Goal: Task Accomplishment & Management: Complete application form

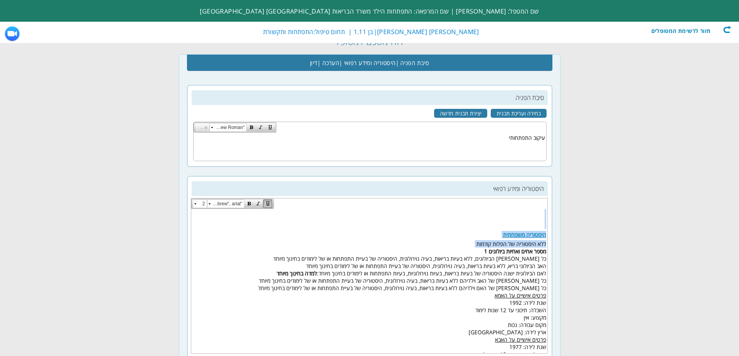
scroll to position [0, -103]
click at [670, 28] on div "חזור לרשימת המטופלים" at bounding box center [686, 30] width 89 height 8
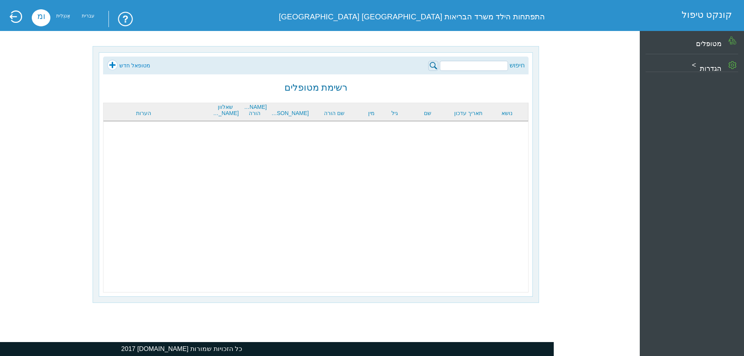
click at [463, 67] on input "search" at bounding box center [474, 66] width 68 height 10
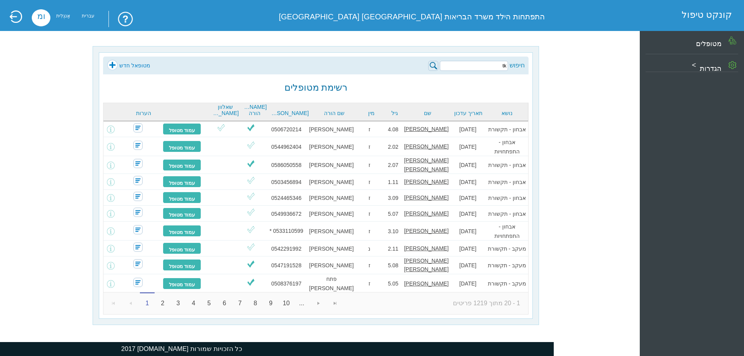
type input "t"
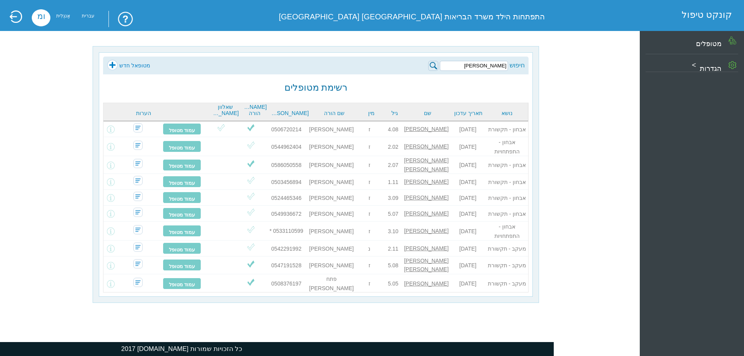
type input "אלעד דויד"
click at [435, 62] on img at bounding box center [433, 66] width 10 height 10
click at [433, 64] on img at bounding box center [433, 66] width 10 height 10
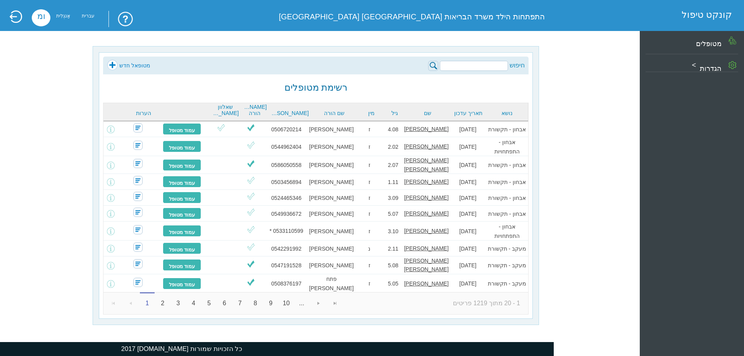
click at [478, 66] on input "search" at bounding box center [474, 66] width 68 height 10
type input "אלעד דויד"
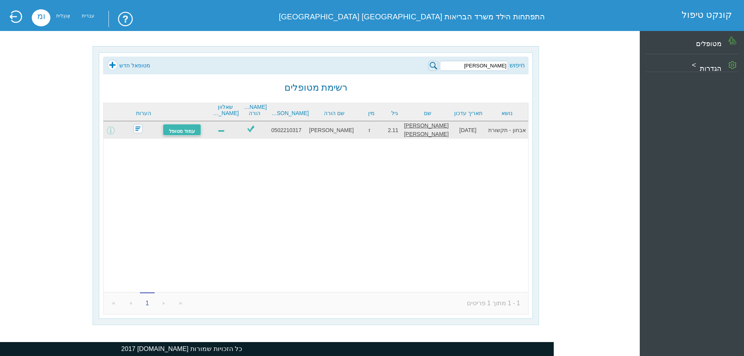
click at [193, 128] on font "עמוד מטופל" at bounding box center [182, 131] width 26 height 6
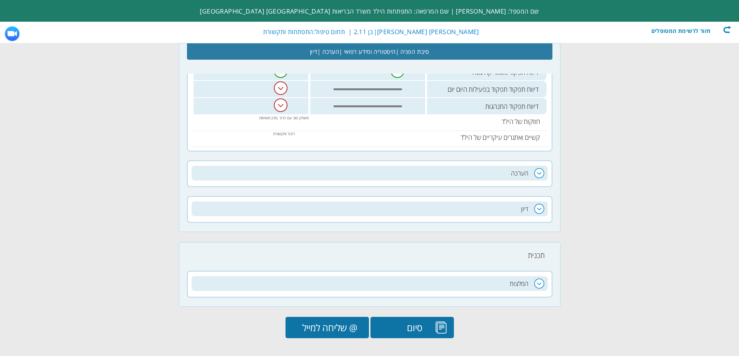
scroll to position [504, 0]
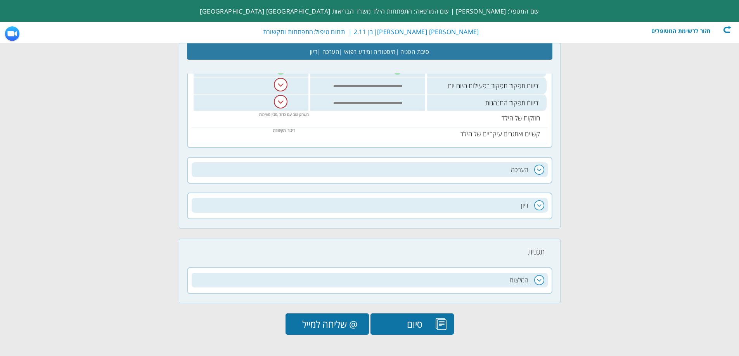
click at [521, 169] on h2 "הערכה" at bounding box center [370, 169] width 356 height 15
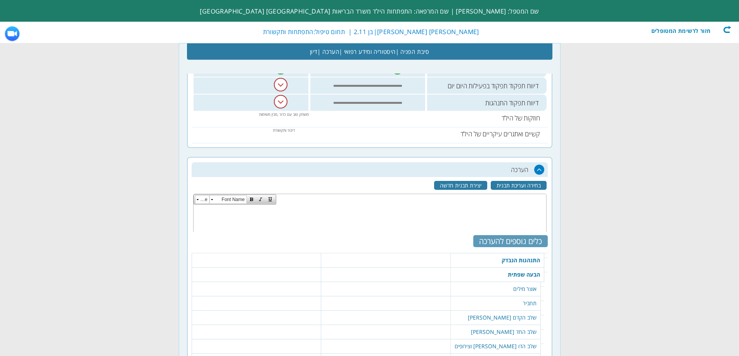
click at [525, 237] on div "כלים נוספים להערכה" at bounding box center [510, 241] width 74 height 12
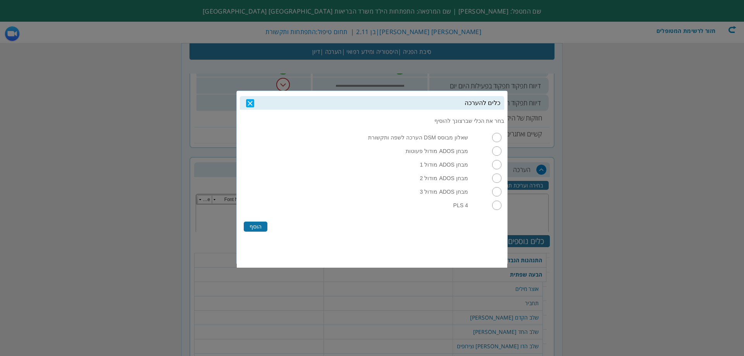
drag, startPoint x: 497, startPoint y: 169, endPoint x: 464, endPoint y: 176, distance: 34.0
click at [498, 169] on input "radio" at bounding box center [496, 164] width 9 height 9
radio input "true"
click at [261, 228] on label "הוסף" at bounding box center [256, 227] width 24 height 10
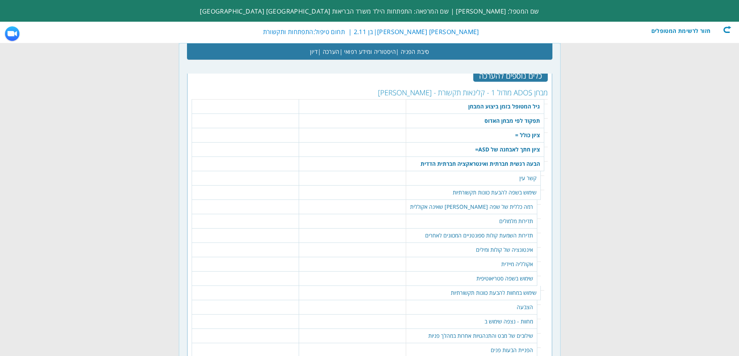
scroll to position [670, 0]
click at [480, 106] on td "גיל המטופל בזמן ביצוע המבחן" at bounding box center [475, 106] width 138 height 15
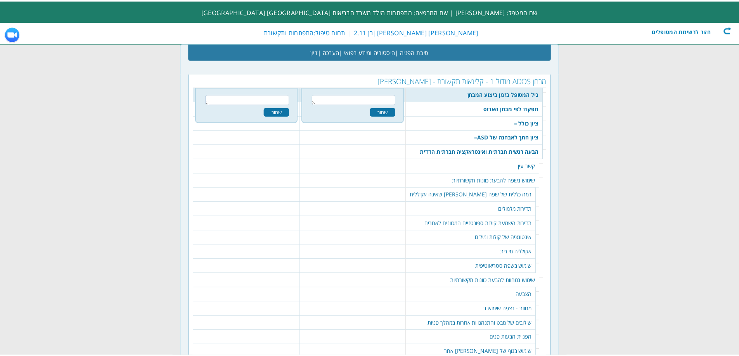
scroll to position [684, 0]
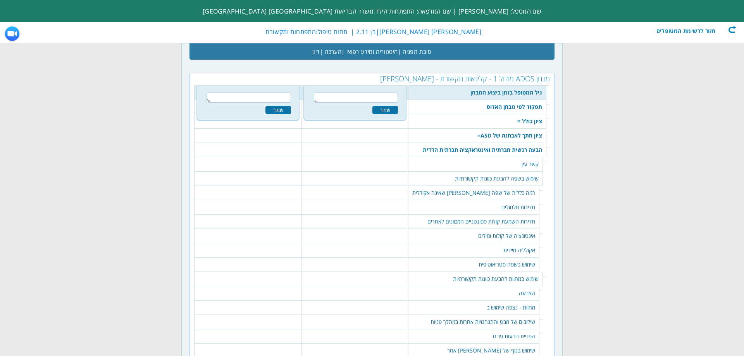
click at [395, 101] on textarea at bounding box center [356, 98] width 84 height 10
type textarea "2.11"
click at [398, 111] on div "שמור" at bounding box center [386, 110] width 26 height 9
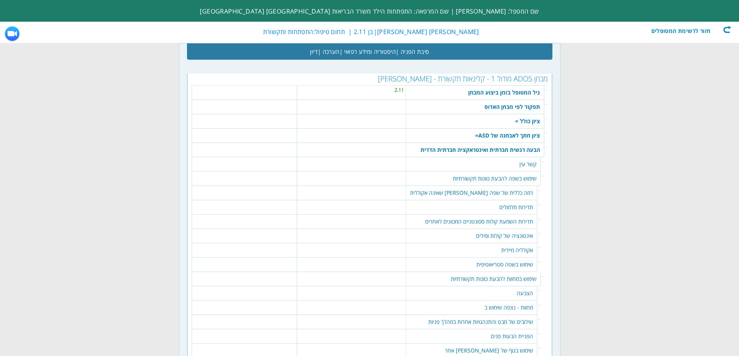
click at [523, 106] on td "תפקוד לפי מבחן האדוס" at bounding box center [475, 107] width 138 height 14
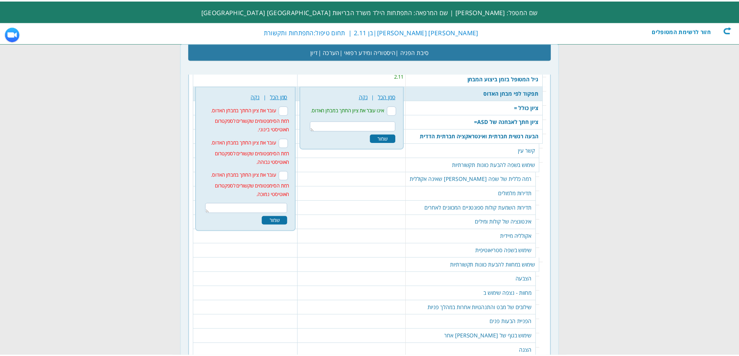
scroll to position [698, 0]
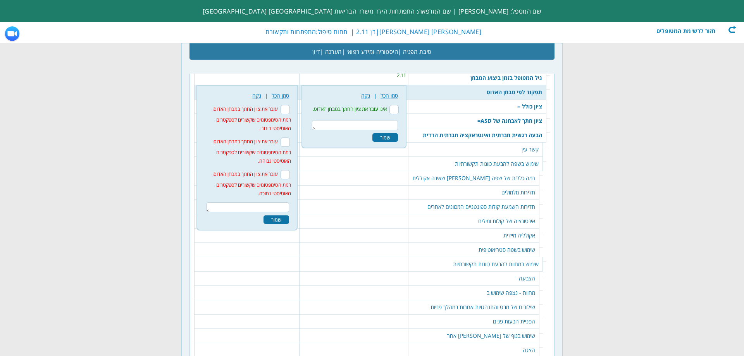
click at [290, 110] on input "עובר את ציון החתך במבחן האדוס. רמת הסימפטומים שקשורים לספקטרום האוטיסטי בינוני." at bounding box center [285, 109] width 9 height 9
checkbox input "true"
click at [281, 221] on div "שמור" at bounding box center [277, 220] width 26 height 9
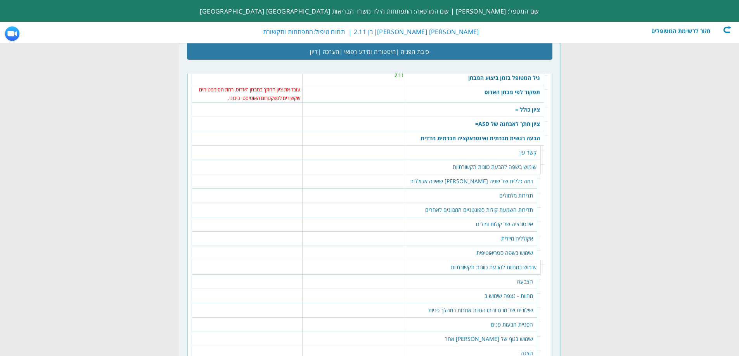
click at [509, 111] on td "ציון כולל =" at bounding box center [475, 110] width 138 height 14
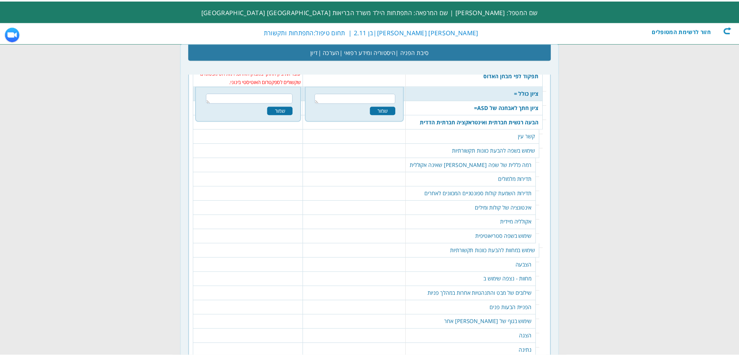
scroll to position [716, 0]
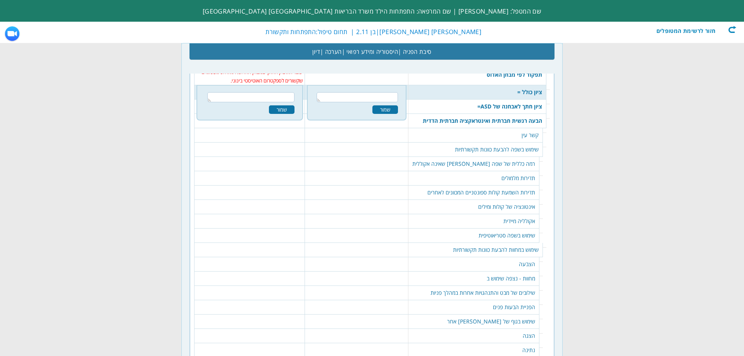
click at [264, 93] on textarea at bounding box center [251, 97] width 88 height 10
type textarea "17"
click at [291, 109] on div "שמור" at bounding box center [282, 109] width 26 height 9
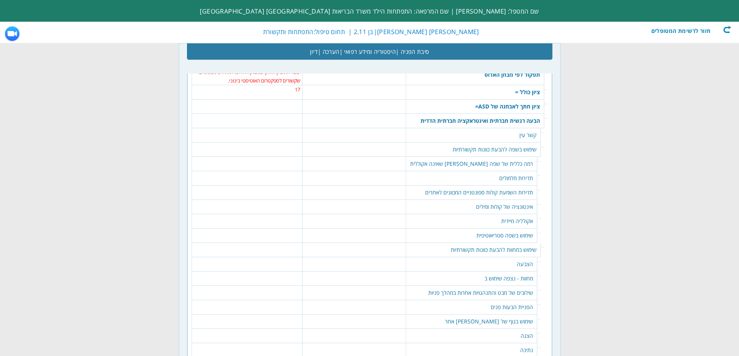
click at [300, 105] on table "218 שמור" at bounding box center [247, 104] width 106 height 8
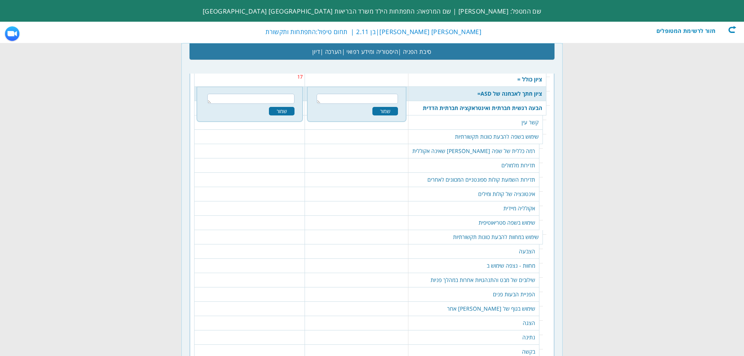
scroll to position [730, 0]
click at [287, 101] on textarea at bounding box center [251, 97] width 88 height 10
type textarea "11"
click at [291, 107] on div "שמור" at bounding box center [282, 109] width 26 height 9
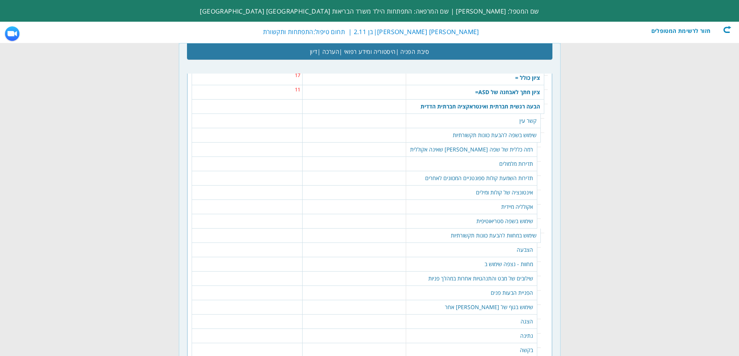
click at [514, 119] on td "קשר עין" at bounding box center [473, 121] width 135 height 14
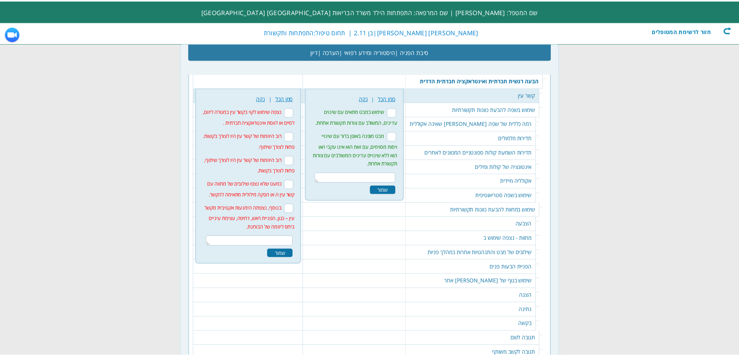
scroll to position [759, 0]
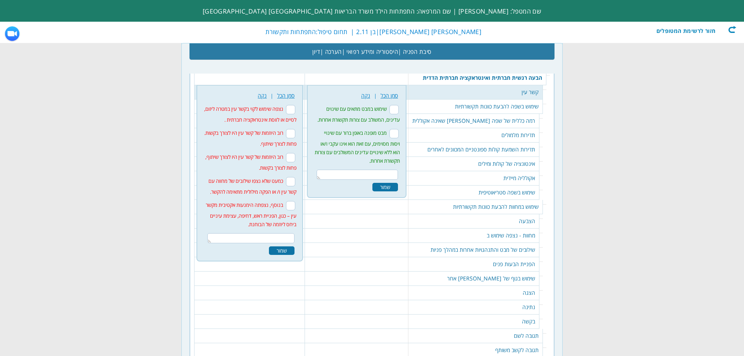
click at [295, 110] on input "נצפה שימוש לקוי בקשר עין במטרה ליזום, לסיים או לווסת אינטראקציה חברתית ." at bounding box center [290, 109] width 9 height 9
checkbox input "true"
click at [295, 134] on input "רוב היוזמות של קשר עין היו לצורך בקשות. פחות לצורך שיתוף." at bounding box center [290, 133] width 9 height 9
checkbox input "true"
click at [282, 248] on div "שמור" at bounding box center [282, 251] width 26 height 9
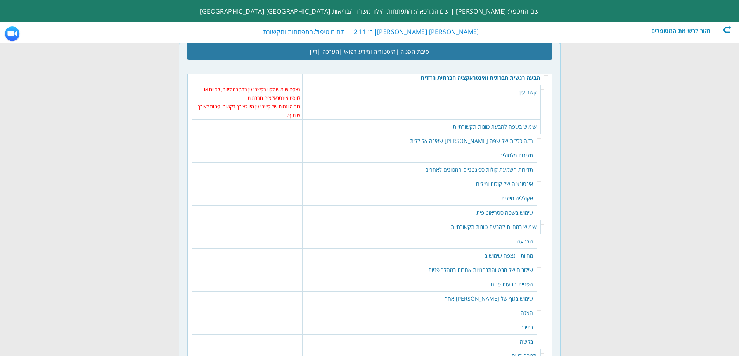
click at [489, 137] on td "רמה כללית של שפה [PERSON_NAME] שאינה אקוללית" at bounding box center [471, 141] width 131 height 14
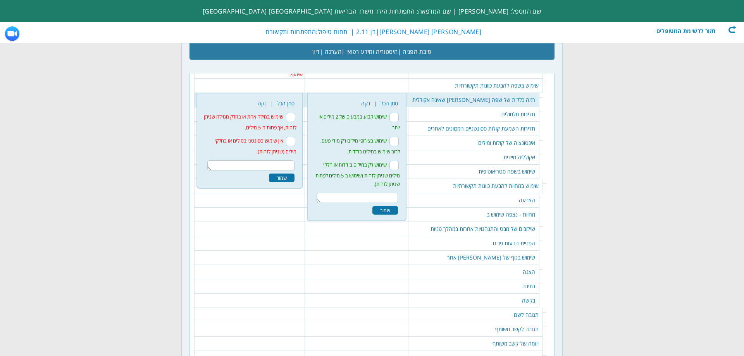
scroll to position [808, 0]
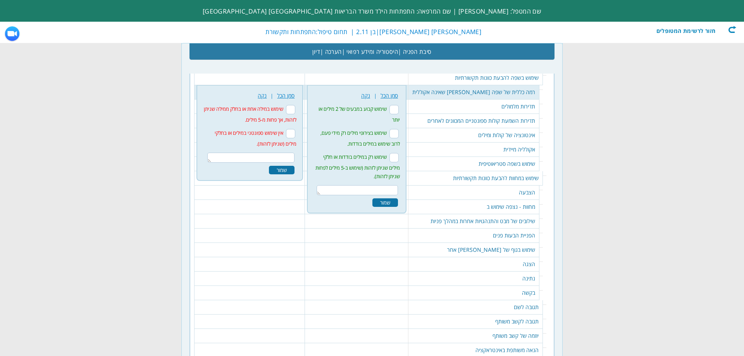
click at [387, 188] on textarea at bounding box center [357, 190] width 81 height 10
click at [399, 156] on input "שימוש רק במילים בודדות או חלקי מילים שניתן לזהות (שימוש ב-5 מילים לפחות שניתן ל…" at bounding box center [394, 157] width 9 height 9
click at [399, 155] on input "שימוש רק במילים בודדות או חלקי מילים שניתן לזהות (שימוש ב-5 מילים לפחות שניתן ל…" at bounding box center [394, 157] width 9 height 9
checkbox input "false"
click at [286, 157] on textarea at bounding box center [251, 158] width 88 height 10
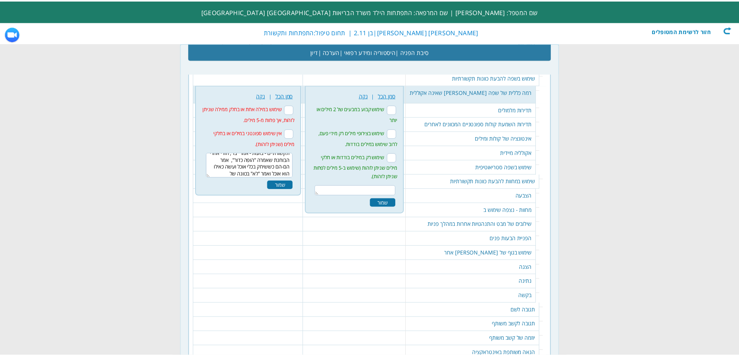
scroll to position [0, 0]
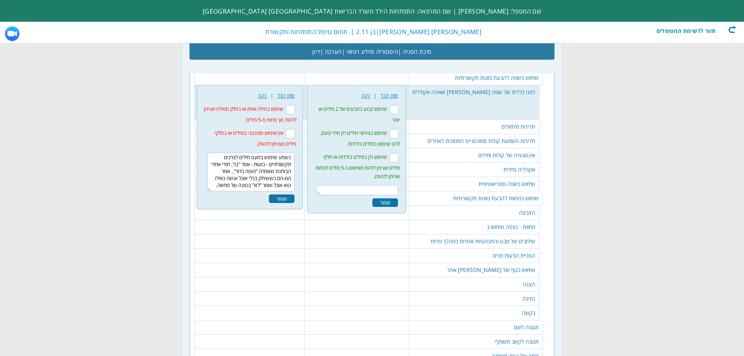
type textarea "נשמע שימוש במעט מילים לצרכים תקשורתיים - בועות - אמר "בו", חזרי אחרי הבוחנת שאמ…"
click at [279, 196] on div "שמור" at bounding box center [282, 199] width 26 height 9
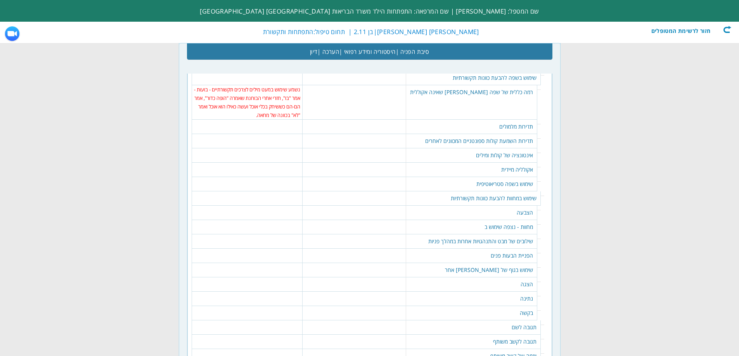
drag, startPoint x: 497, startPoint y: 140, endPoint x: 503, endPoint y: 139, distance: 5.9
click at [498, 140] on td "תדירות השמעת קולות ספונטניים המכוונים לאחרים" at bounding box center [471, 141] width 131 height 14
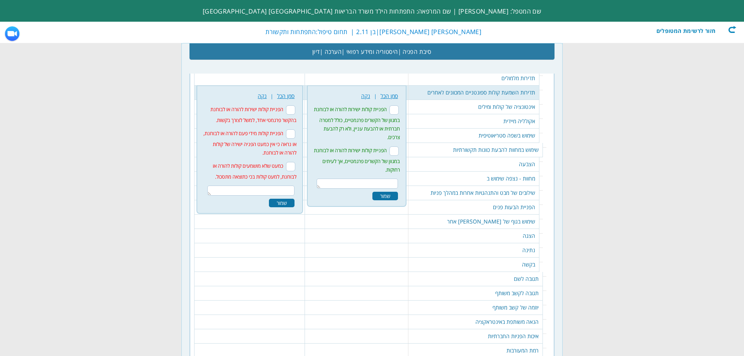
scroll to position [856, 0]
click at [295, 135] on input "הפניית קולות מידי פעם להורה או לבוחנת, או נראה כי אין כמעט הפניה ישירה של קולות…" at bounding box center [290, 133] width 9 height 9
checkbox input "true"
click at [266, 190] on textarea at bounding box center [251, 190] width 88 height 10
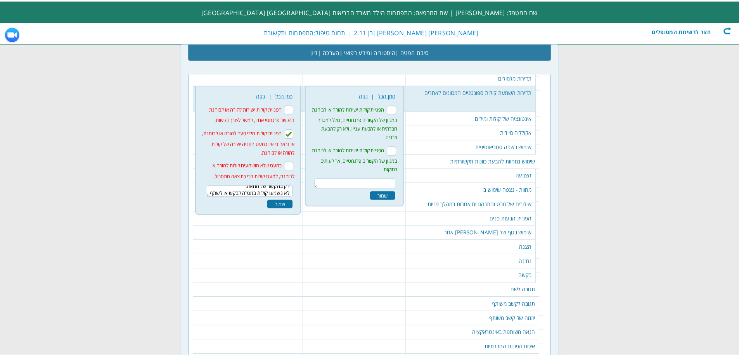
scroll to position [11, 0]
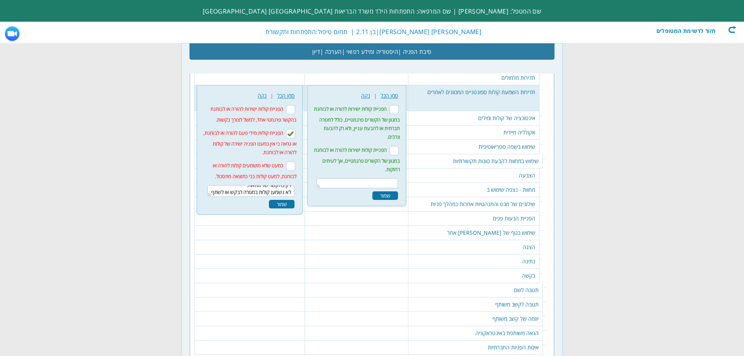
type textarea "רק בהקשר של מחאה. לא נשמעו קולות במטרה לבקש או לשתף."
click at [295, 204] on div "שמור" at bounding box center [282, 204] width 26 height 9
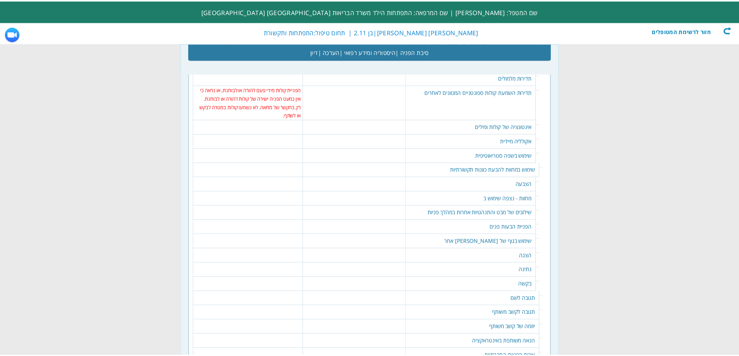
scroll to position [0, 0]
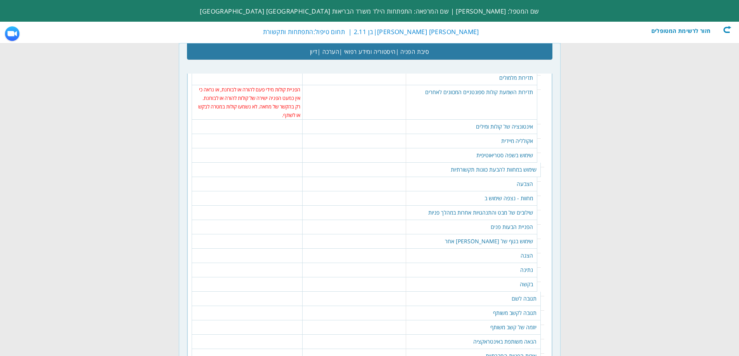
click at [498, 123] on td "אינטונציה של קולות ומילים" at bounding box center [471, 127] width 131 height 14
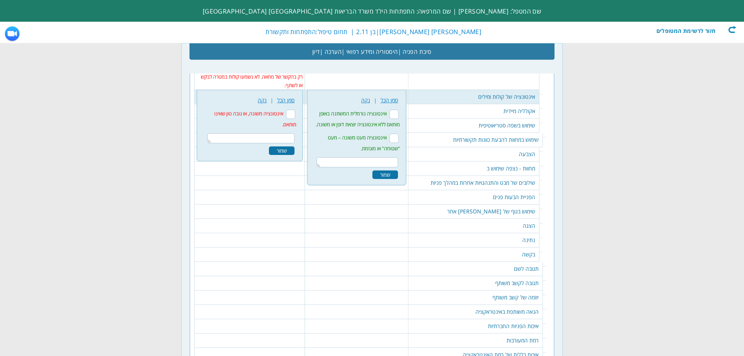
scroll to position [891, 0]
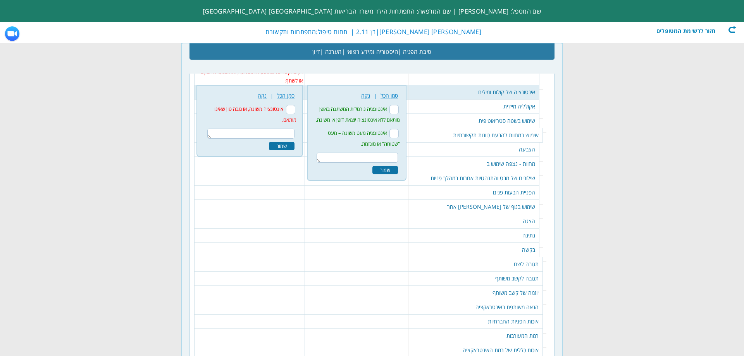
drag, startPoint x: 376, startPoint y: 159, endPoint x: 377, endPoint y: 139, distance: 20.2
click at [379, 159] on textarea at bounding box center [357, 158] width 81 height 10
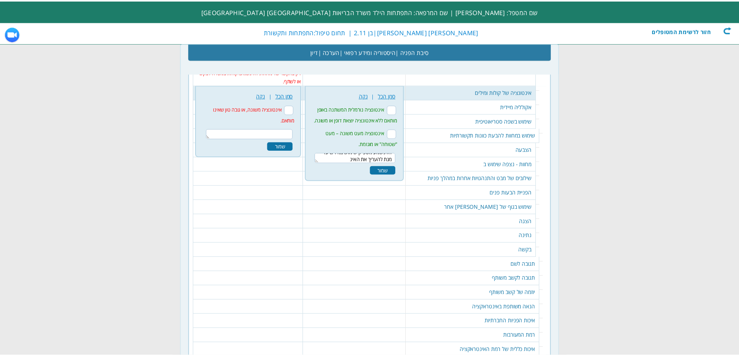
scroll to position [0, 0]
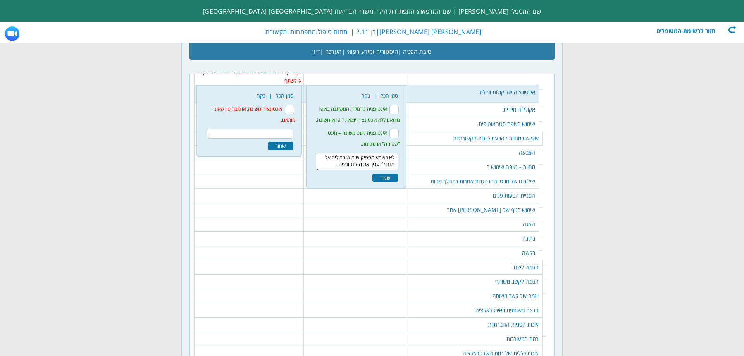
type textarea "לא נשמע מספיק שימוש במילים על מנת להעריך את האינטונציה."
click at [398, 178] on div "שמור" at bounding box center [386, 178] width 26 height 9
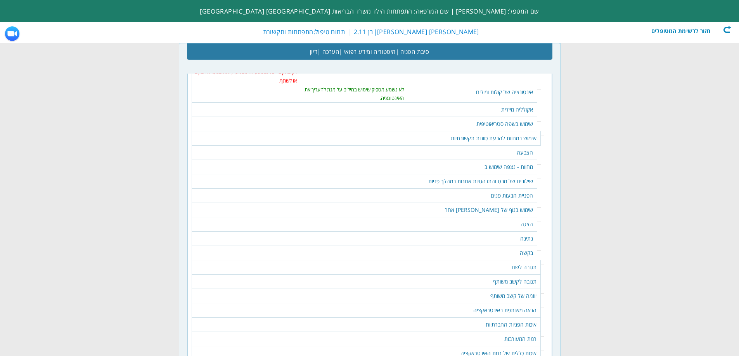
click at [403, 110] on table "234 נקה | סמן הכל לא נצפתה חזרה על דיבור של אחרים. שמור" at bounding box center [352, 107] width 102 height 8
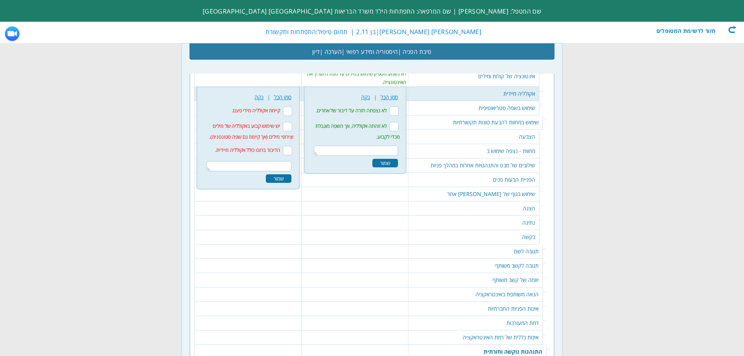
scroll to position [908, 0]
click at [399, 124] on input "לא זוהתה אקולליה, אך השפה מוגבלת מכדי לקבוע." at bounding box center [394, 125] width 9 height 9
checkbox input "true"
click at [396, 156] on div "234 נקה | סמן הכל לא נצפתה חזרה על דיבור של אחרים. שמור" at bounding box center [355, 129] width 93 height 78
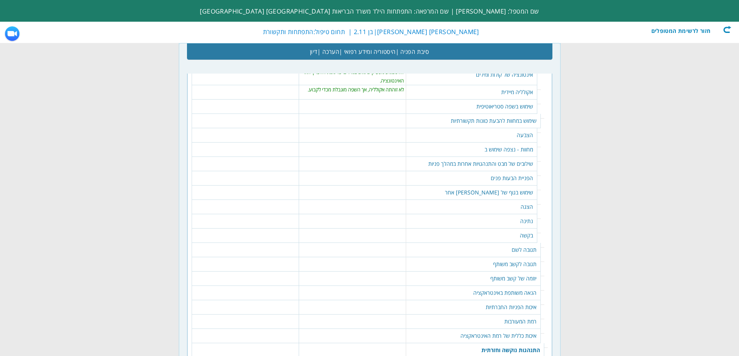
click at [494, 107] on td "שימוש בשפה סטריאוטיפית" at bounding box center [471, 107] width 131 height 14
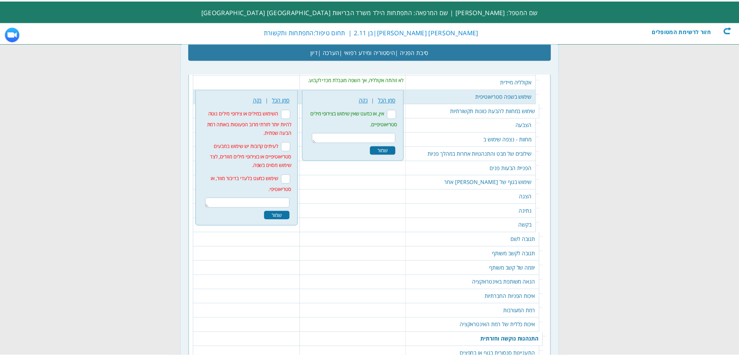
scroll to position [923, 0]
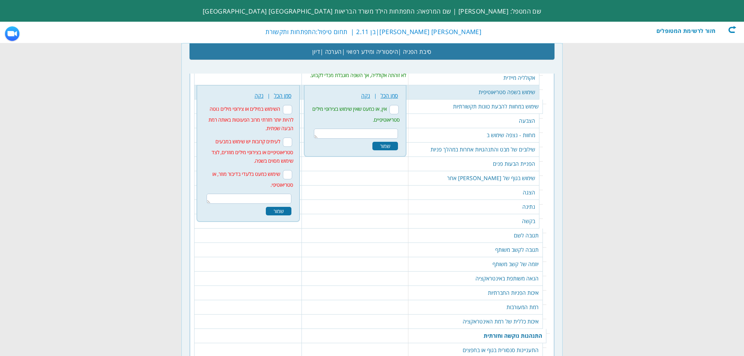
click at [378, 133] on textarea at bounding box center [356, 134] width 84 height 10
type textarea "ל"
type textarea "השפה מוגבלת מכדי להעריך."
drag, startPoint x: 391, startPoint y: 149, endPoint x: 391, endPoint y: 136, distance: 12.8
click at [391, 149] on div "שמור" at bounding box center [386, 147] width 26 height 9
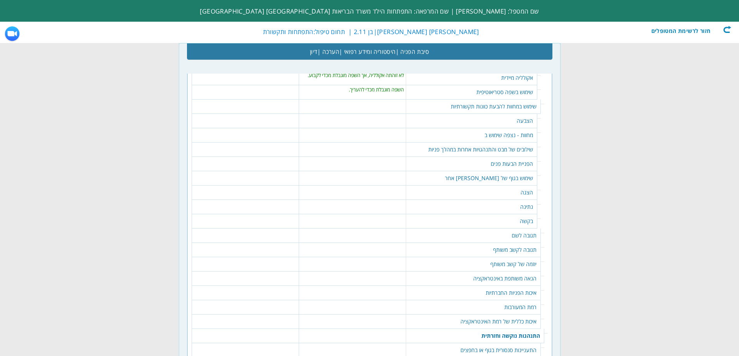
click at [500, 112] on td "שימוש במחוות להבעת כוונות תקשורתיות" at bounding box center [473, 107] width 135 height 14
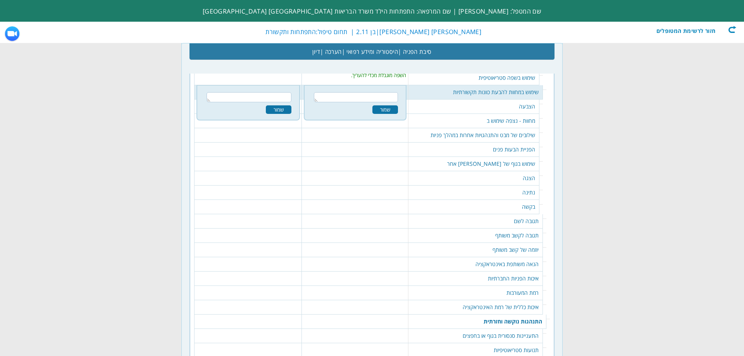
drag, startPoint x: 508, startPoint y: 108, endPoint x: 560, endPoint y: 122, distance: 53.5
click at [508, 107] on td "הצבעה" at bounding box center [474, 107] width 131 height 14
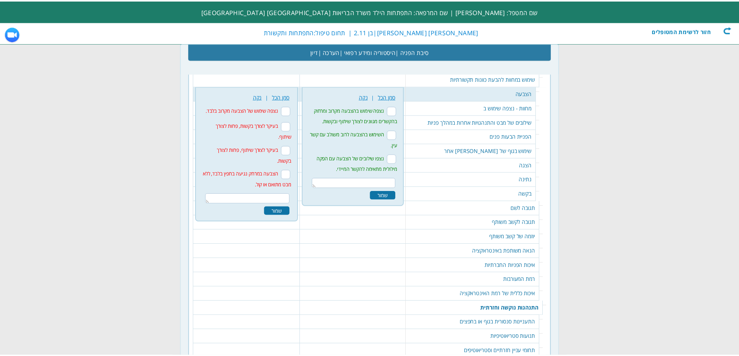
scroll to position [951, 0]
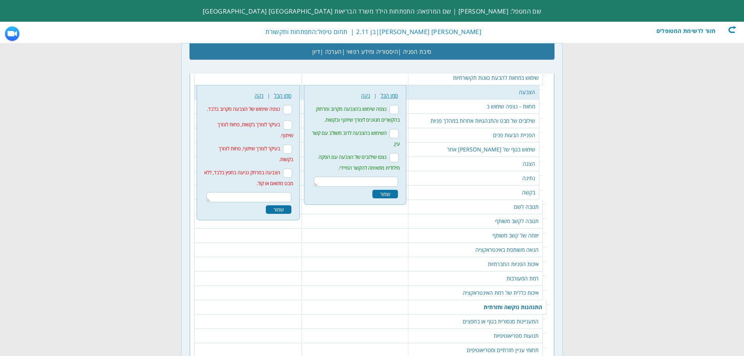
click at [283, 192] on textarea at bounding box center [249, 197] width 85 height 10
type textarea "לא נצפה שימוש בהצבעה."
click at [284, 205] on div "שמור" at bounding box center [279, 209] width 26 height 9
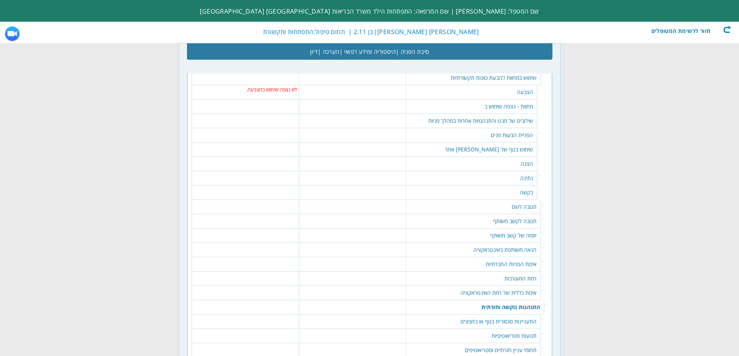
click at [491, 110] on td "מחוות - נצפה שימוש ב" at bounding box center [471, 107] width 131 height 14
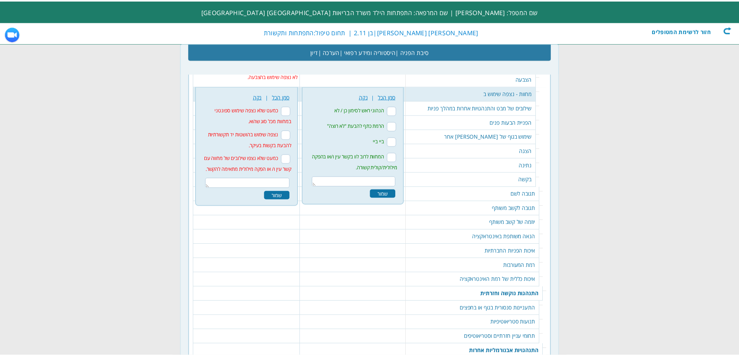
scroll to position [966, 0]
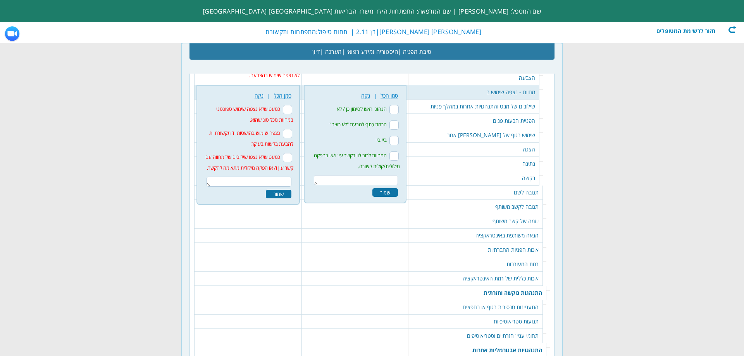
click at [291, 110] on input "כמעט שלא נצפה שימוש ספונטני במחוות מכל סוג שהוא." at bounding box center [287, 109] width 9 height 9
checkbox input "true"
click at [287, 132] on label "נצפה שימוש בהושטות יד תקשורתיות להבעת בקשות בעיקר." at bounding box center [251, 139] width 84 height 18
click at [287, 132] on input "נצפה שימוש בהושטות יד תקשורתיות להבעת בקשות בעיקר." at bounding box center [287, 133] width 9 height 9
checkbox input "true"
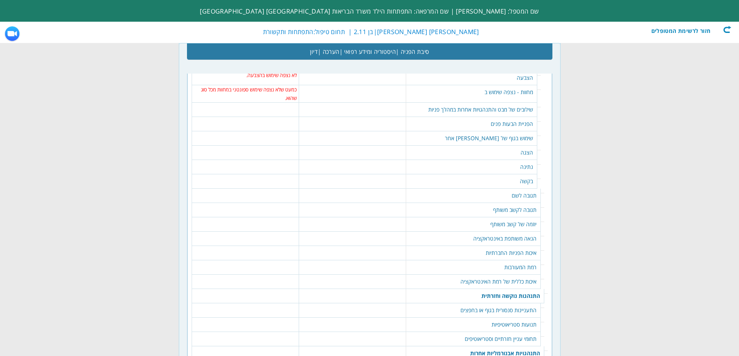
click at [290, 89] on td "כמעט שלא נצפה שימוש ספונטני במחוות מכל סוג שהוא." at bounding box center [245, 93] width 103 height 17
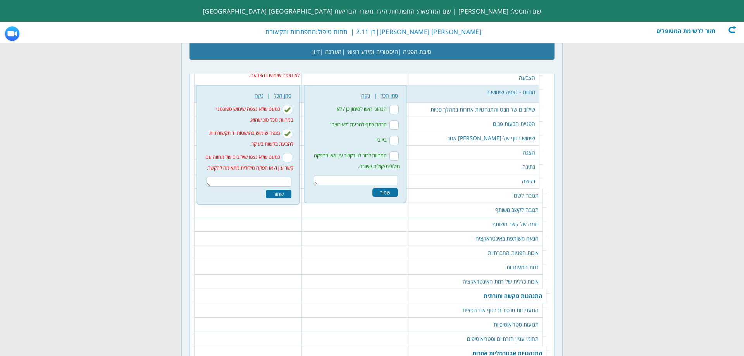
click at [278, 180] on textarea at bounding box center [249, 182] width 85 height 10
type textarea "נ"
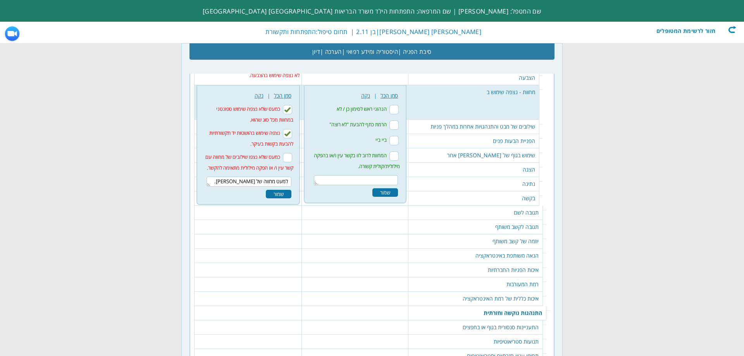
type textarea "למעט מחווה של [PERSON_NAME]."
drag, startPoint x: 282, startPoint y: 193, endPoint x: 277, endPoint y: 190, distance: 5.4
click at [281, 193] on div "שמור" at bounding box center [279, 194] width 26 height 9
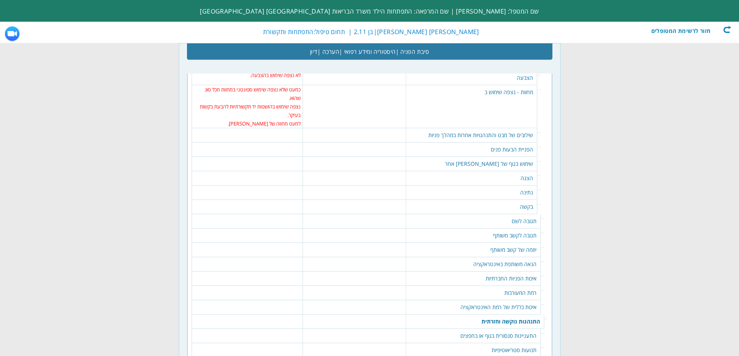
click at [517, 135] on td "שילובים של מבט והתנהגויות אחרות במהלך פניות" at bounding box center [471, 135] width 131 height 14
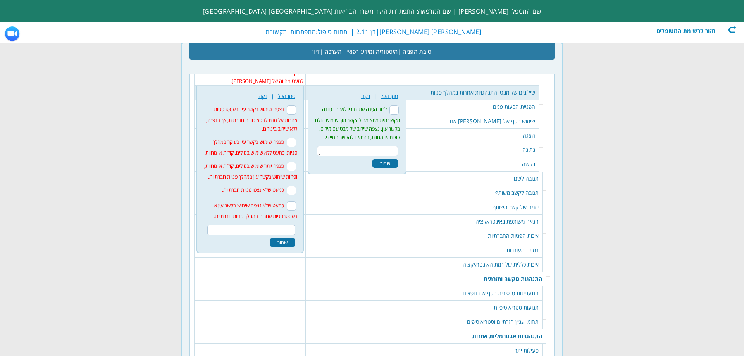
scroll to position [1009, 0]
click at [291, 106] on input "נצפה שימוש בקשר עין ובאסטרטגיות אחרות על מנת לבטא כוונה חברתית, אך בנפרד, ללא ש…" at bounding box center [291, 109] width 9 height 9
checkbox input "true"
click at [282, 230] on textarea at bounding box center [251, 230] width 88 height 10
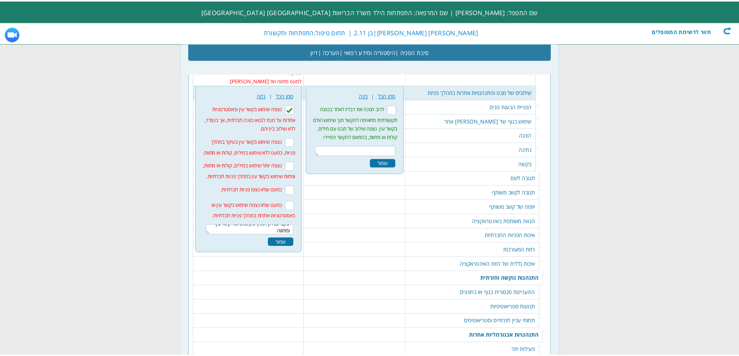
scroll to position [0, 0]
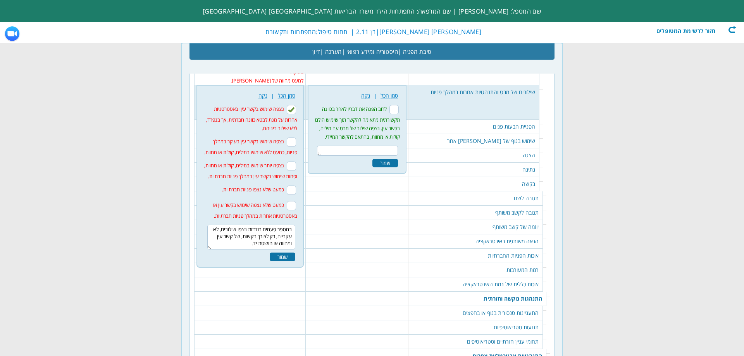
type textarea "במספר פעמים בודדות נצפו שילובים, לא עקביים, רק לצורך בקשות, של קשר עין ומחווה א…"
click at [283, 257] on div "שמור" at bounding box center [283, 257] width 26 height 9
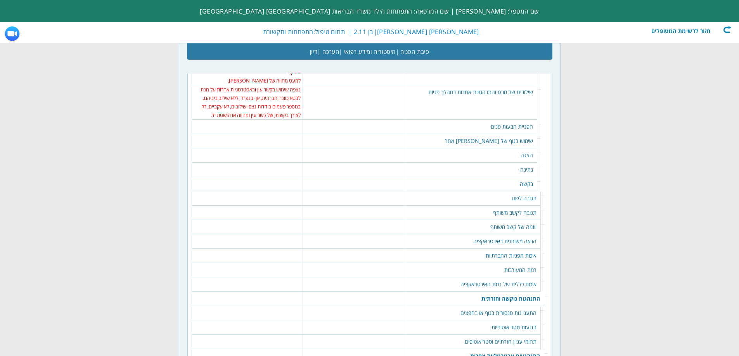
click at [508, 128] on td "הפניית הבעות פנים" at bounding box center [471, 127] width 131 height 14
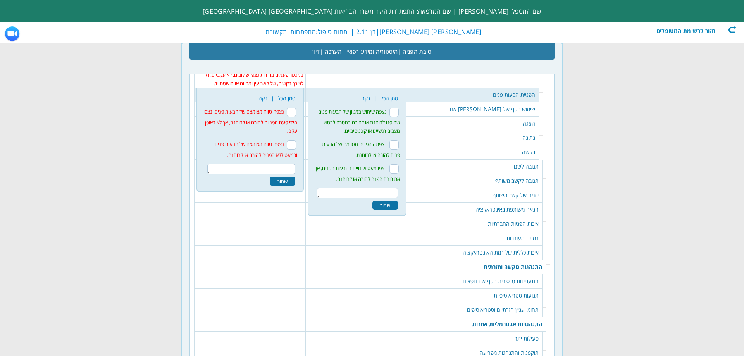
scroll to position [1043, 0]
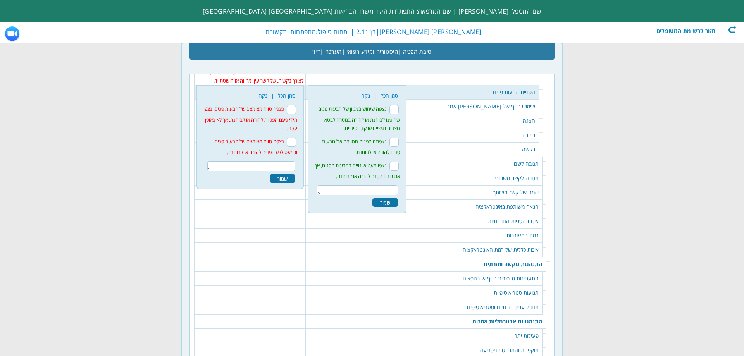
click at [294, 138] on input "נצפה טווח מצומצם של הבעות פנים וכמעט ללא הפניה להורה או לבוחנת." at bounding box center [291, 142] width 9 height 9
click at [295, 145] on input "נצפה טווח מצומצם של הבעות פנים וכמעט ללא הפניה להורה או לבוחנת." at bounding box center [291, 142] width 9 height 9
checkbox input "false"
click at [293, 114] on input "נצפה טווח מצומצם של הבעות פנים, נצפו מידי פעם הפניות להורה או לבוחנת, אך לא באו…" at bounding box center [291, 109] width 9 height 9
checkbox input "true"
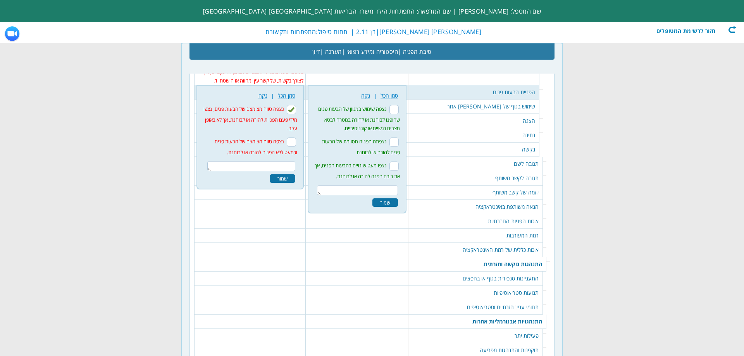
click at [280, 176] on div "שמור" at bounding box center [283, 178] width 26 height 9
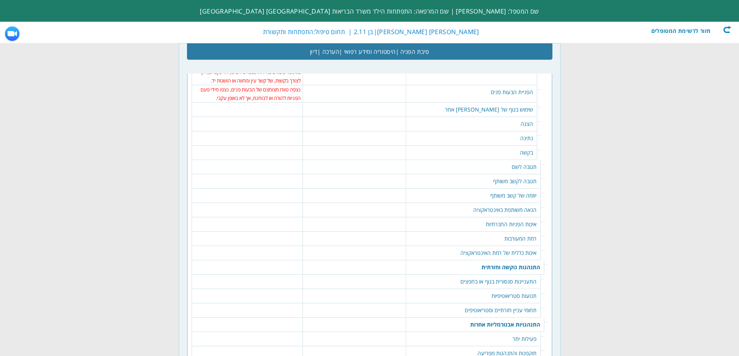
click at [509, 114] on td "שימוש בגוף של [PERSON_NAME] אחר" at bounding box center [471, 110] width 131 height 14
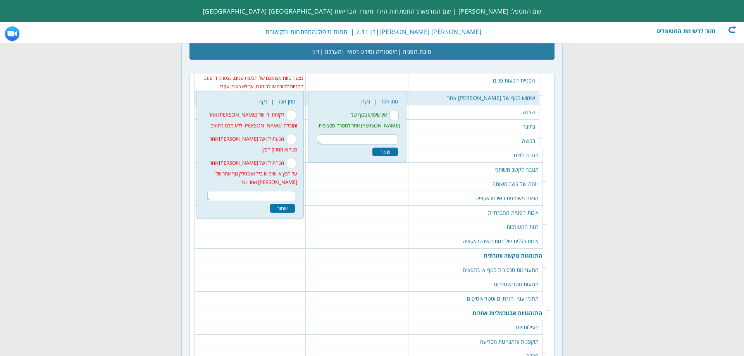
scroll to position [1061, 0]
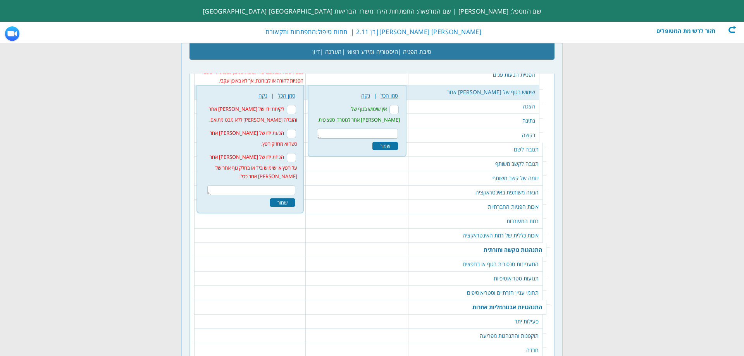
click at [399, 112] on input "אין שימוש בגוף של [PERSON_NAME] אחר למטרה ספציפית." at bounding box center [394, 109] width 9 height 9
checkbox input "true"
click at [381, 133] on textarea at bounding box center [357, 134] width 81 height 10
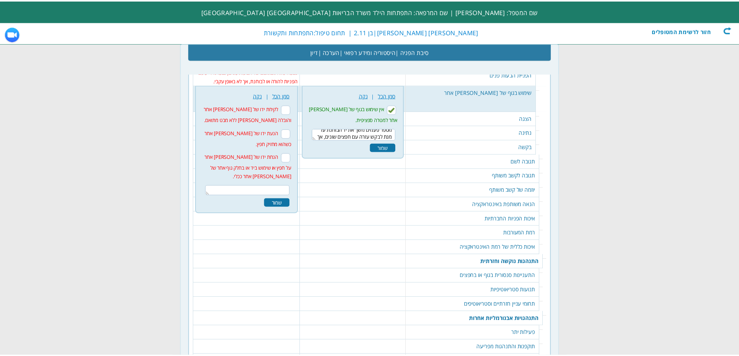
scroll to position [11, 0]
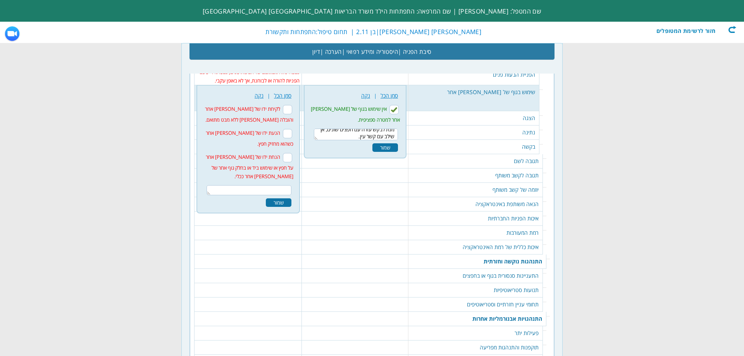
type textarea "מספר פעמים משך את יד הבוחנת על מנת לבקש עזרה עם חפצים שונים, אך שילב עם קשר עין."
click at [397, 147] on div "שמור" at bounding box center [386, 147] width 26 height 9
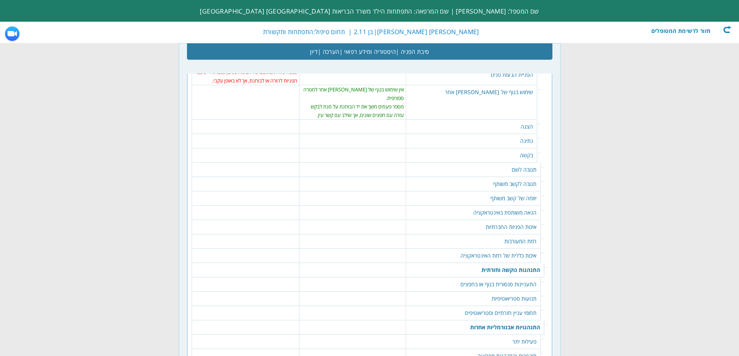
scroll to position [0, 0]
click at [505, 120] on td "הצגה" at bounding box center [471, 127] width 131 height 14
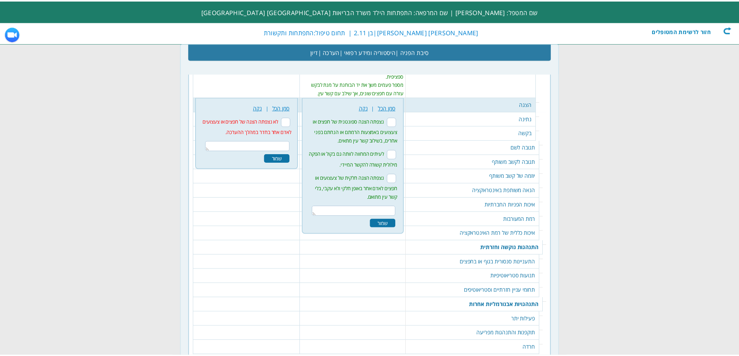
scroll to position [1087, 0]
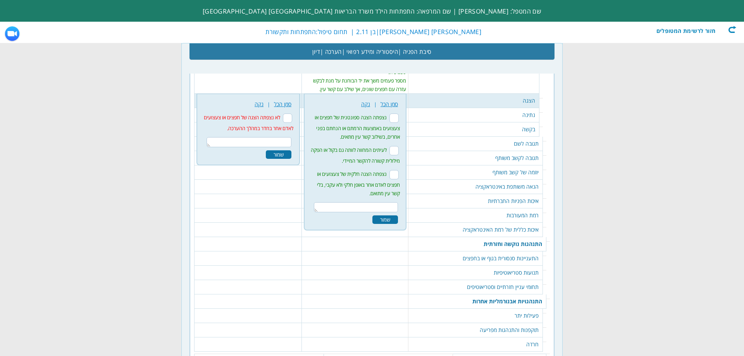
click at [292, 114] on input "לא נצפתה הצגה של חפצים או צעצועים לאדם אחר בחדר במהלך ההערכה." at bounding box center [287, 118] width 9 height 9
checkbox input "true"
click at [290, 150] on div "שמור" at bounding box center [279, 154] width 26 height 9
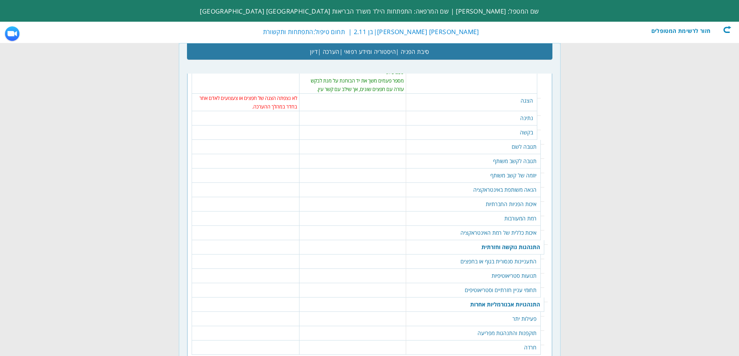
click at [502, 117] on td "נתינה" at bounding box center [471, 118] width 131 height 14
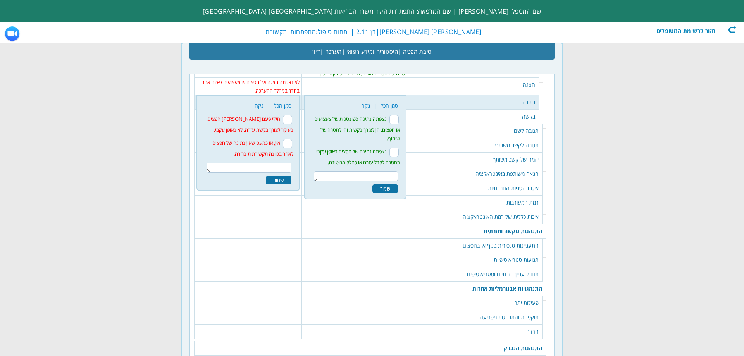
scroll to position [1104, 0]
click at [291, 138] on input "אין, או כמעט שאין נתינה של חפצים לאחר בכוונה תקשורתית ברורה." at bounding box center [287, 142] width 9 height 9
checkbox input "true"
click at [287, 174] on div "שמור" at bounding box center [279, 178] width 26 height 9
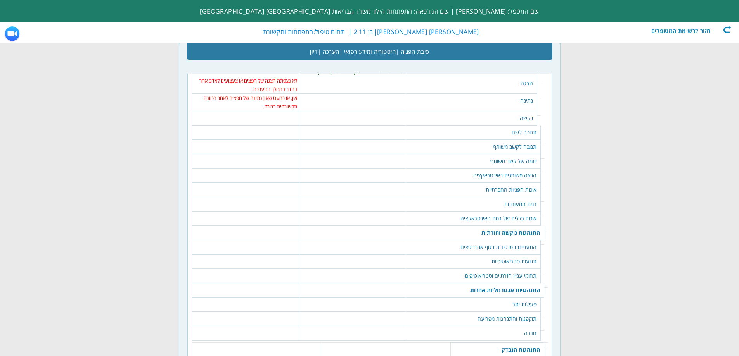
click at [490, 112] on td "בקשה" at bounding box center [471, 118] width 131 height 14
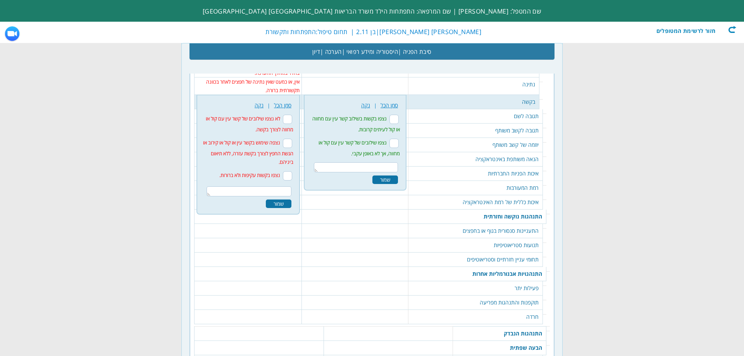
scroll to position [1122, 0]
click at [398, 161] on textarea at bounding box center [356, 166] width 84 height 10
click at [399, 138] on input "נצפו שילובים של קשר עין עם קול או מחווה, אך לא באופן עקבי." at bounding box center [394, 142] width 9 height 9
checkbox input "true"
click at [398, 174] on div "שמור" at bounding box center [386, 178] width 26 height 9
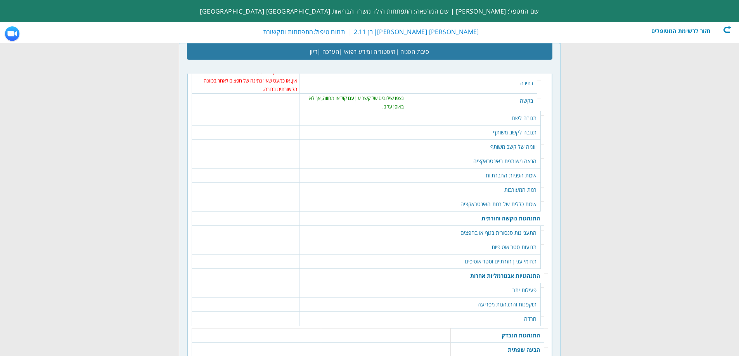
click at [520, 111] on td "תגובה לשם" at bounding box center [473, 118] width 135 height 14
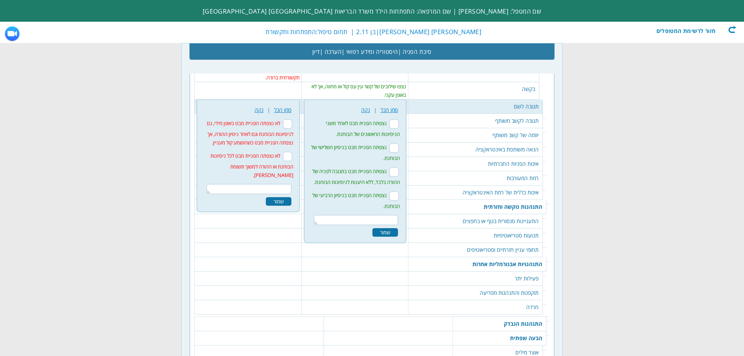
scroll to position [1139, 0]
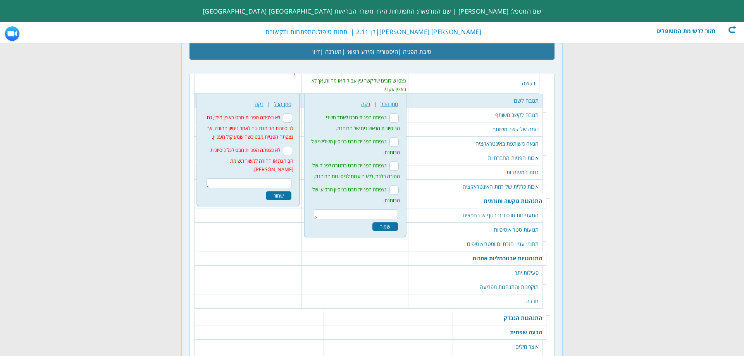
drag, startPoint x: 405, startPoint y: 132, endPoint x: 395, endPoint y: 162, distance: 31.0
click at [399, 138] on input "נצפתה הפניית מבט בניסיון השלישי של הבוחנת." at bounding box center [394, 142] width 9 height 9
checkbox input "true"
click at [393, 209] on textarea at bounding box center [356, 214] width 84 height 10
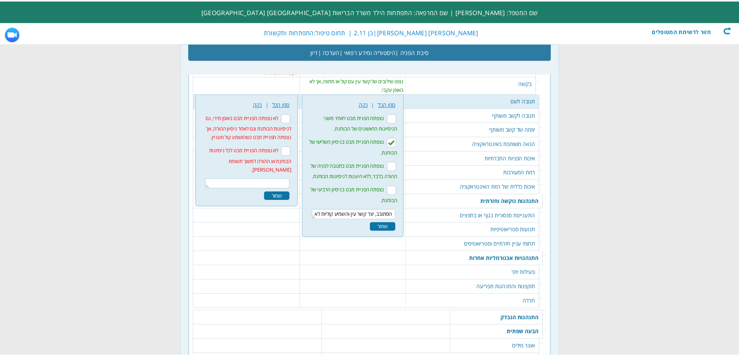
scroll to position [5, 0]
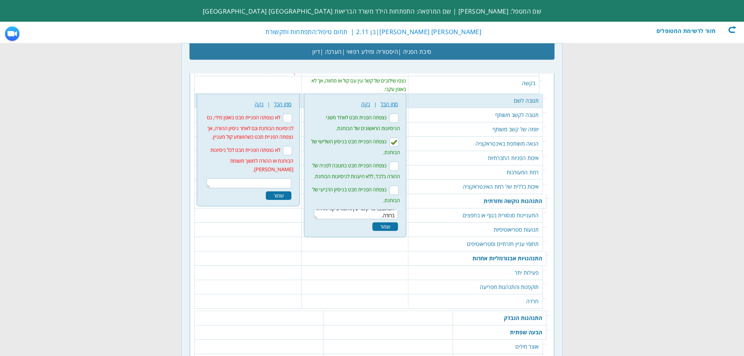
type textarea "הסתובב, יצר קשר עין והשמיע קוליות לא ברורה."
click at [390, 223] on div "שמור" at bounding box center [386, 227] width 26 height 9
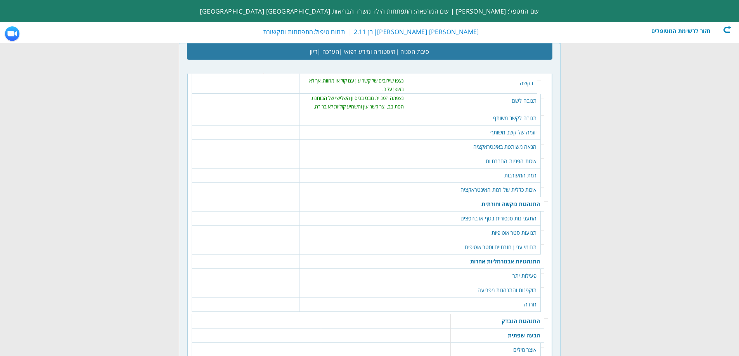
click at [523, 111] on td "תגובה לקשב משותף" at bounding box center [473, 118] width 135 height 14
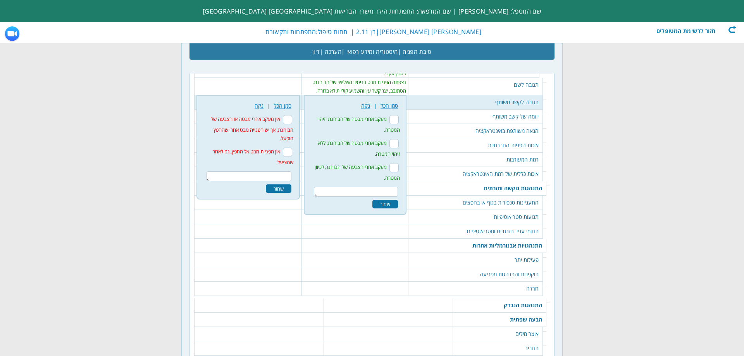
scroll to position [1157, 0]
click at [379, 185] on textarea at bounding box center [356, 190] width 84 height 10
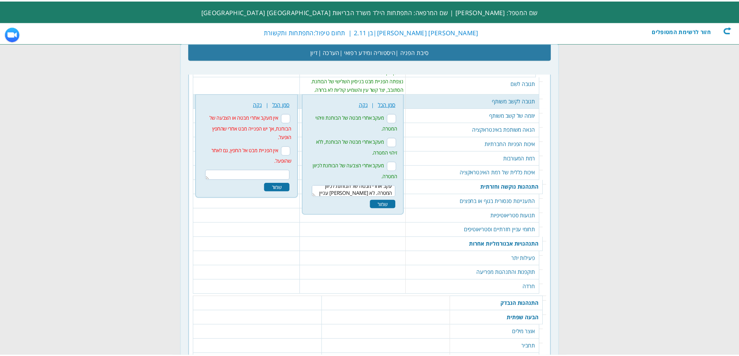
scroll to position [11, 0]
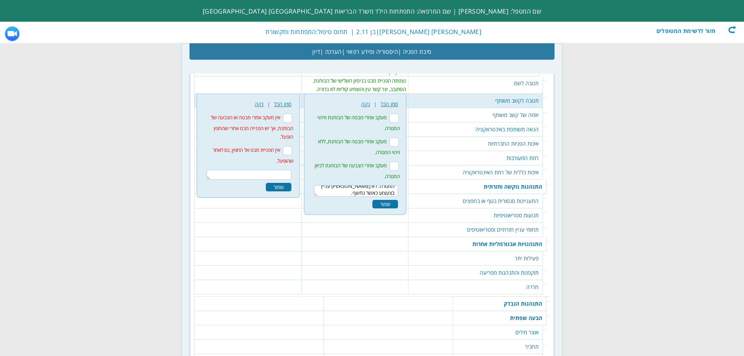
type textarea "עקב אחרי מבטה של הבוחנת לכיוון המטרה. לא [PERSON_NAME] עניין בצעצוע כאשר נחשף."
click at [397, 200] on div "שמור" at bounding box center [386, 204] width 26 height 9
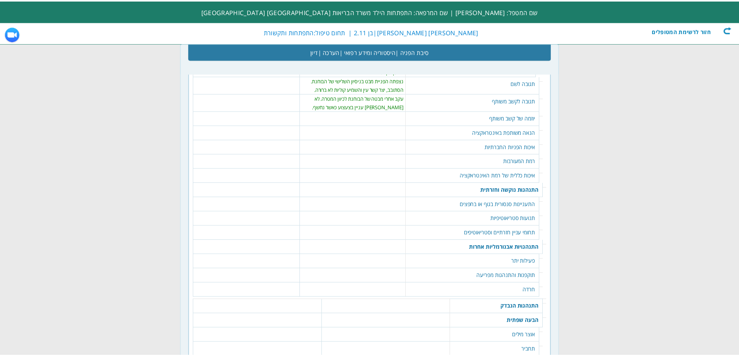
scroll to position [0, 0]
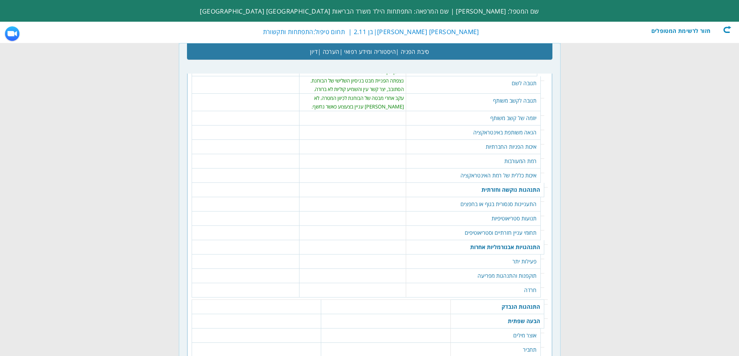
click at [516, 112] on td "יוזמה של קשב משותף" at bounding box center [473, 118] width 135 height 14
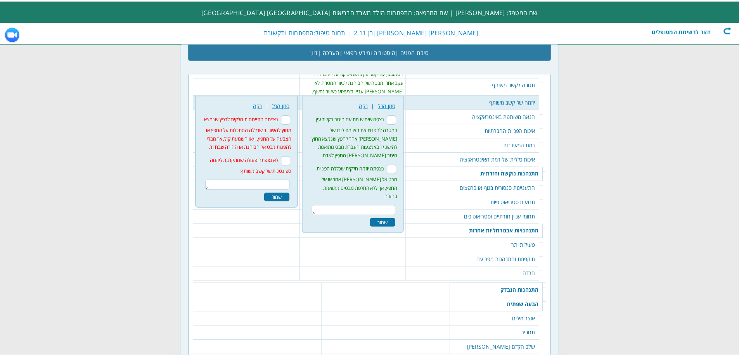
scroll to position [1174, 0]
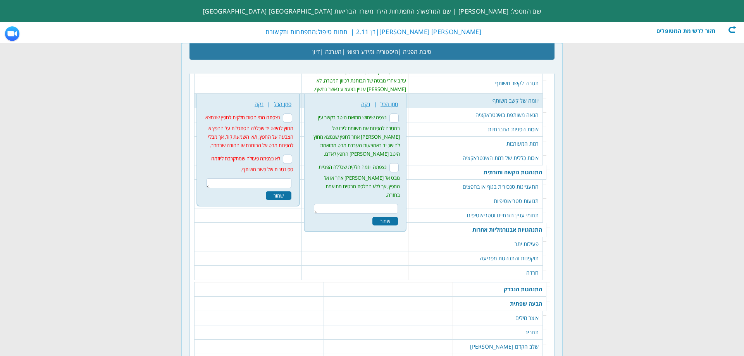
drag, startPoint x: 294, startPoint y: 150, endPoint x: 289, endPoint y: 161, distance: 11.8
click at [292, 155] on input "לא נצפתה פעולה שמתקרבת ליוזמה ספונטנית של קשב משותף." at bounding box center [287, 159] width 9 height 9
checkbox input "true"
drag, startPoint x: 286, startPoint y: 187, endPoint x: 319, endPoint y: 174, distance: 35.9
click at [286, 192] on div "שמור" at bounding box center [279, 196] width 26 height 9
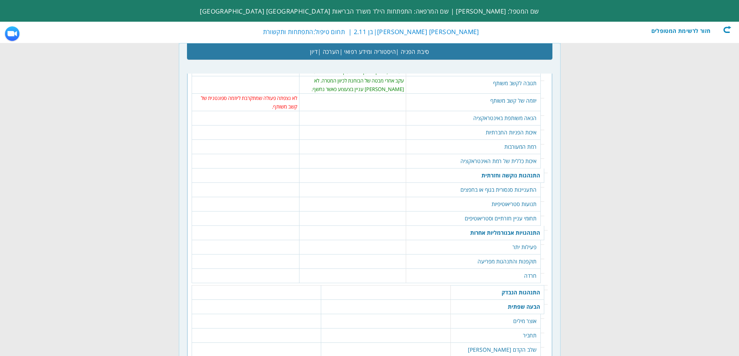
click at [527, 111] on td "הנאה משותפת באינטראקציה" at bounding box center [473, 118] width 135 height 14
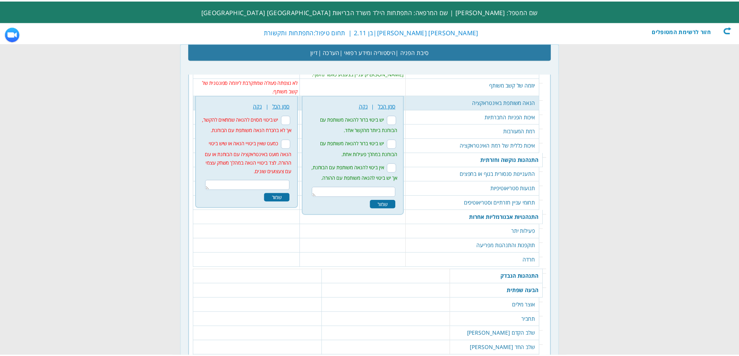
scroll to position [1191, 0]
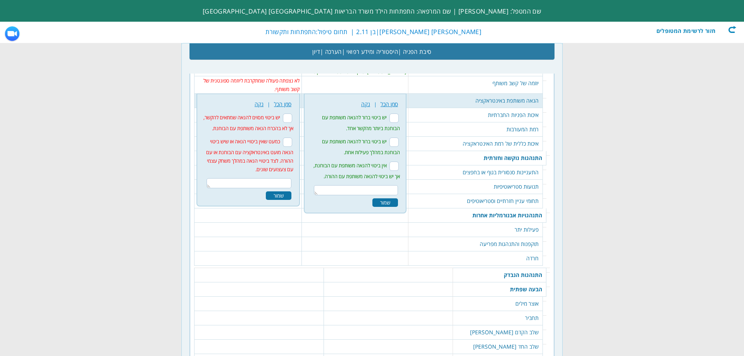
click at [292, 138] on input "כמעט שאין ביטויי הנאה או שיש ביטוי הנאה מועט באינטראקציה עם הבוחנת או עם ההורה.…" at bounding box center [287, 142] width 9 height 9
checkbox input "true"
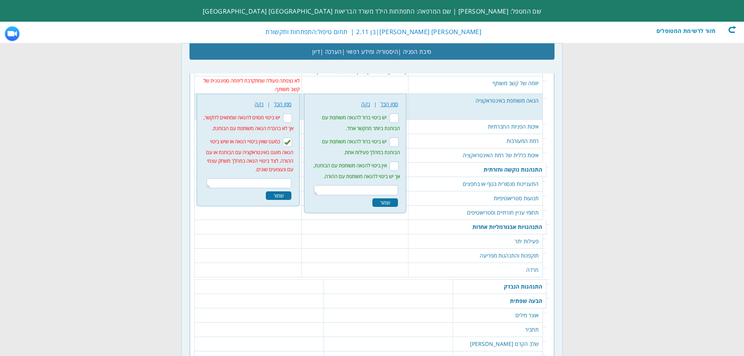
click at [283, 192] on div "שמור" at bounding box center [279, 196] width 26 height 9
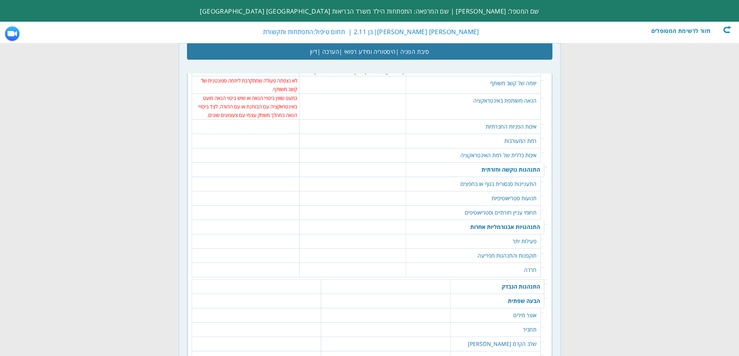
click at [519, 120] on td "איכות הפניות החברתיות" at bounding box center [473, 127] width 135 height 14
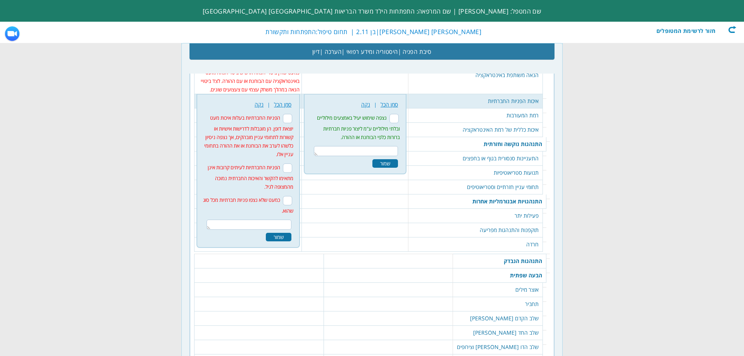
scroll to position [1217, 0]
click at [292, 163] on input "הפניות החברתיות לעיתים קרובות אינן מתאימו להקשר והאיכות החברתית נמוכה מהמצופה ל…" at bounding box center [287, 167] width 9 height 9
checkbox input "true"
click at [287, 233] on div "שמור" at bounding box center [279, 237] width 26 height 9
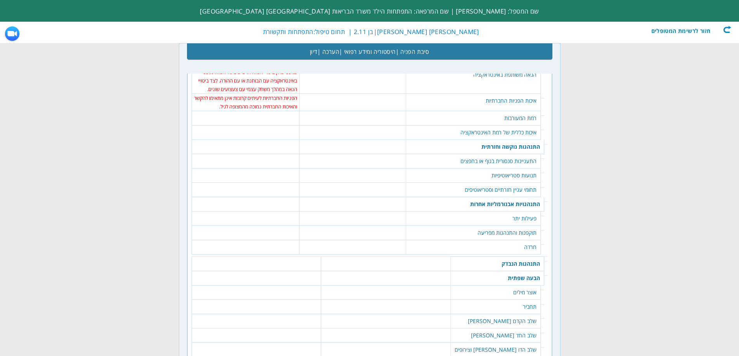
drag, startPoint x: 518, startPoint y: 111, endPoint x: 485, endPoint y: 113, distance: 33.4
click at [518, 111] on td "רמת המעורבות" at bounding box center [473, 118] width 135 height 14
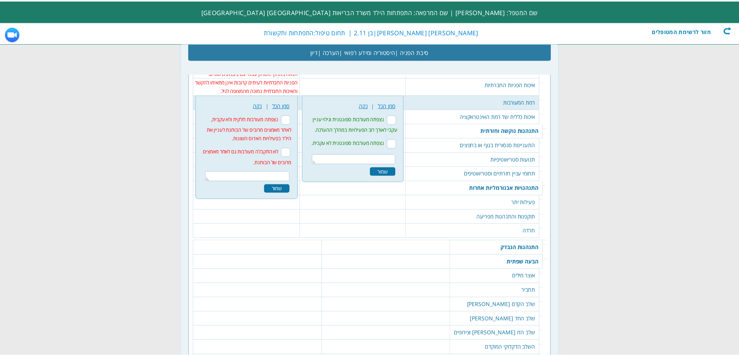
scroll to position [1235, 0]
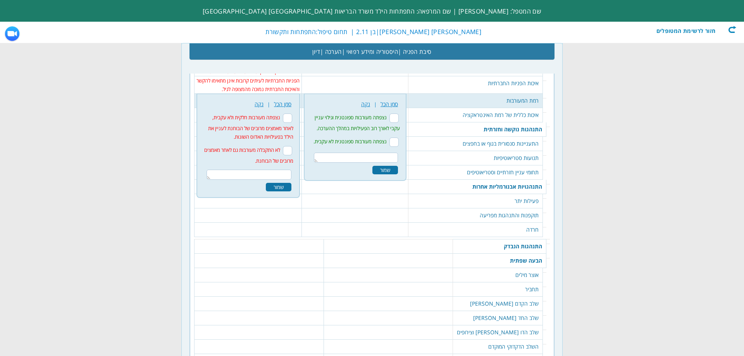
click at [292, 114] on input "נצפתה מעורבות חלקית ולא עקבית, לאחר מאמצים מרובים של הבוחנת לעניין את הילד בפעי…" at bounding box center [287, 118] width 9 height 9
checkbox input "true"
drag, startPoint x: 285, startPoint y: 177, endPoint x: 307, endPoint y: 167, distance: 25.0
click at [285, 183] on div "שמור" at bounding box center [279, 187] width 26 height 9
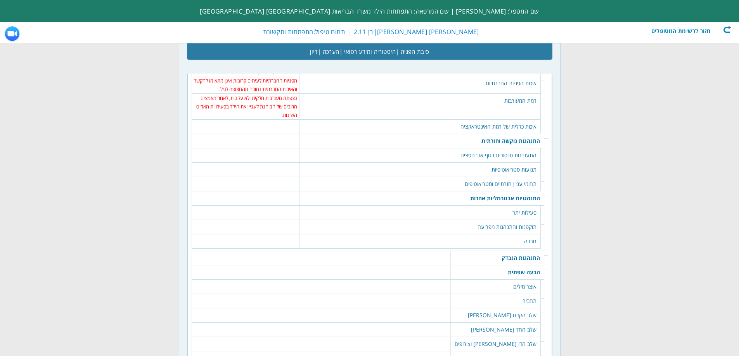
click at [502, 120] on td "איכות כללית של רמת האינטראקציה" at bounding box center [473, 127] width 135 height 14
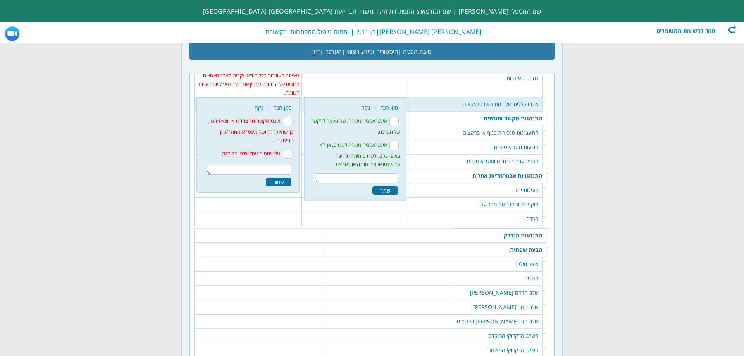
scroll to position [1261, 0]
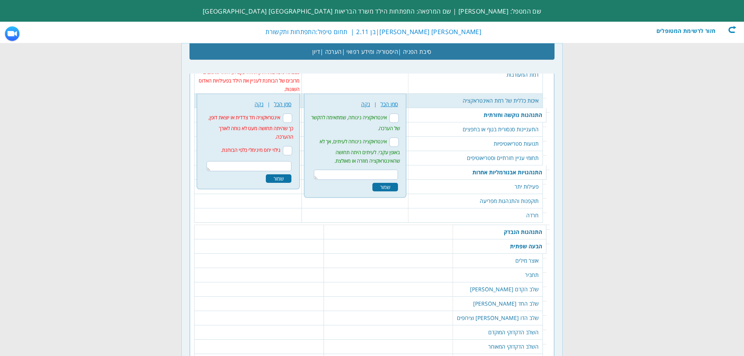
click at [292, 114] on input "אינטראקציה חד צדדית או יוצאת דופן, כך שהיתה תחושה מעט לא נוחה לאורך ההערכה." at bounding box center [287, 118] width 9 height 9
checkbox input "true"
drag, startPoint x: 295, startPoint y: 133, endPoint x: 288, endPoint y: 142, distance: 11.7
click at [292, 146] on input "גילוי יחס מינימלי כלפי הבוחנת." at bounding box center [287, 150] width 9 height 9
checkbox input "true"
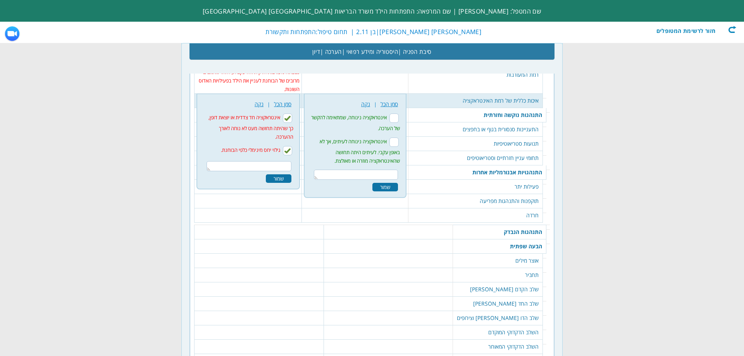
click at [283, 174] on div "שמור" at bounding box center [279, 178] width 26 height 9
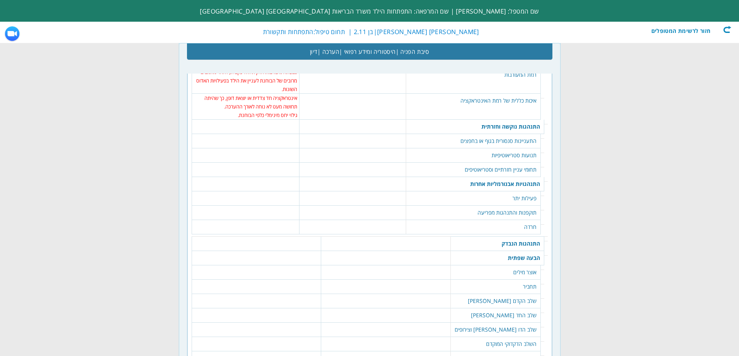
drag, startPoint x: 508, startPoint y: 135, endPoint x: 455, endPoint y: 139, distance: 53.6
click at [508, 135] on td "התעניינות סנסורית בגוף או בחפצים" at bounding box center [473, 141] width 135 height 14
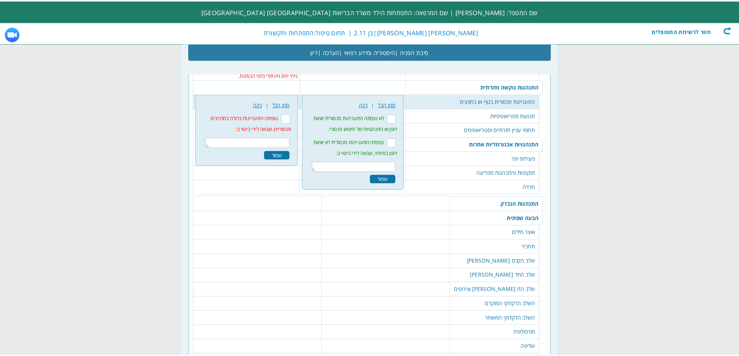
scroll to position [1301, 0]
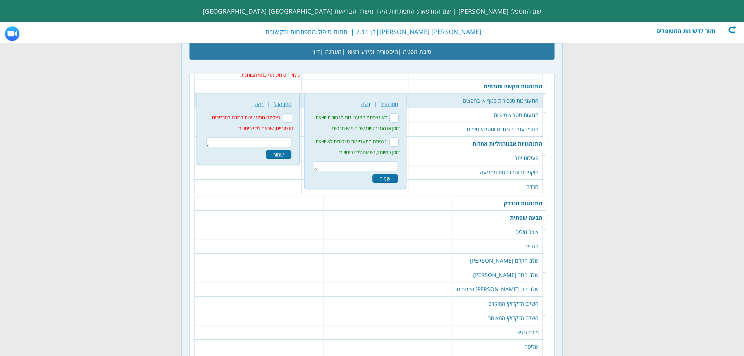
click at [494, 94] on td "התעניינות סנסורית בגוף או בחפצים" at bounding box center [476, 101] width 135 height 14
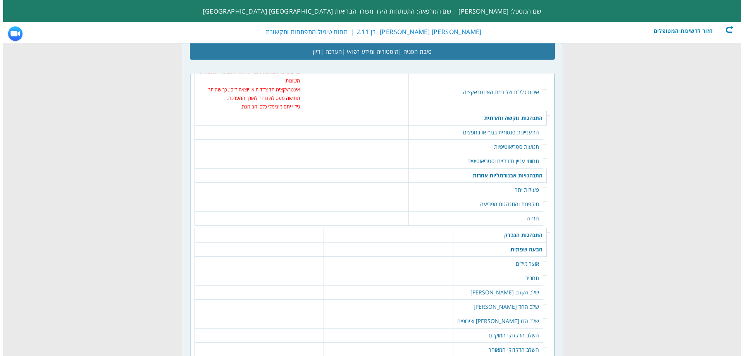
scroll to position [1224, 0]
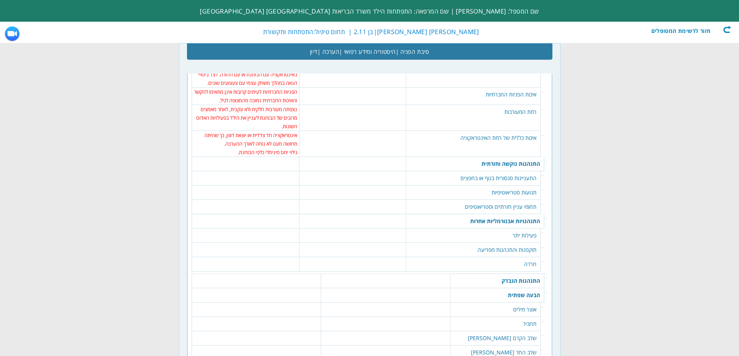
click at [274, 131] on td "אינטראקציה חד צדדית או יוצאת דופן, כך שהיתה תחושה מעט לא נוחה לאורך ההערכה." at bounding box center [245, 139] width 103 height 17
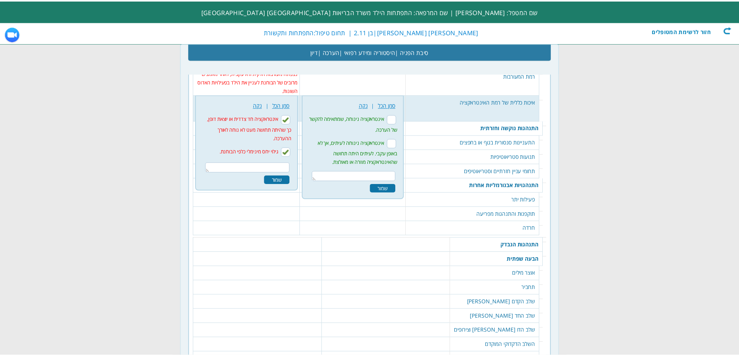
scroll to position [1261, 0]
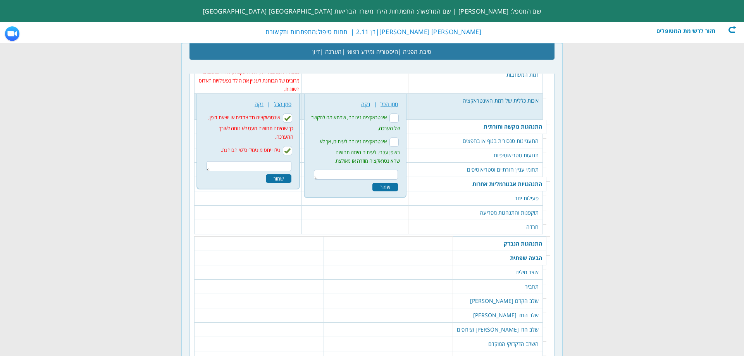
click at [395, 183] on div "שמור" at bounding box center [386, 187] width 26 height 9
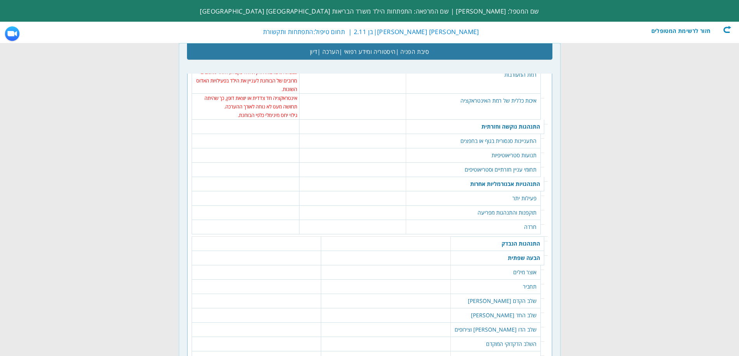
click at [517, 134] on td "התעניינות סנסורית בגוף או בחפצים" at bounding box center [473, 141] width 135 height 14
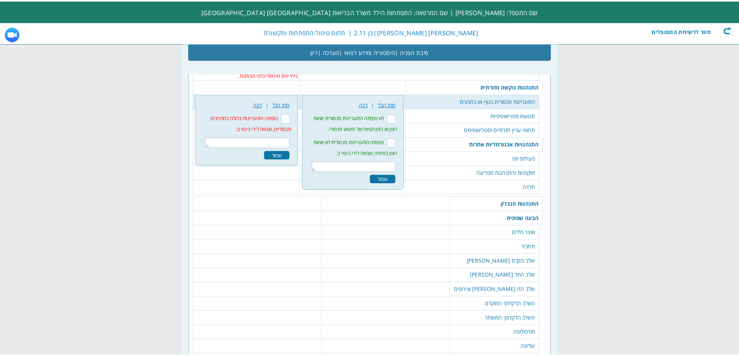
scroll to position [1301, 0]
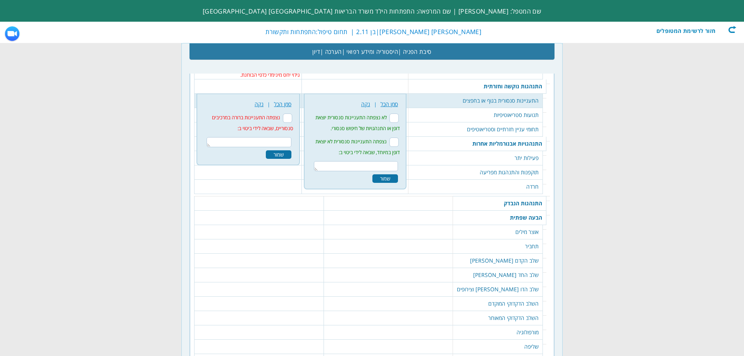
click at [399, 114] on input "לא נצפתה התעניינות סנסורית יוצאת דופן או התנהגויות של חיפוש סנסורי." at bounding box center [394, 118] width 9 height 9
checkbox input "true"
drag, startPoint x: 396, startPoint y: 165, endPoint x: 407, endPoint y: 164, distance: 10.9
click at [396, 166] on div "272 נקה | סמן הכל לא נצפתה התעניינות סנסורית יוצאת דופן או התנהגויות של חיפוש ס…" at bounding box center [355, 141] width 93 height 87
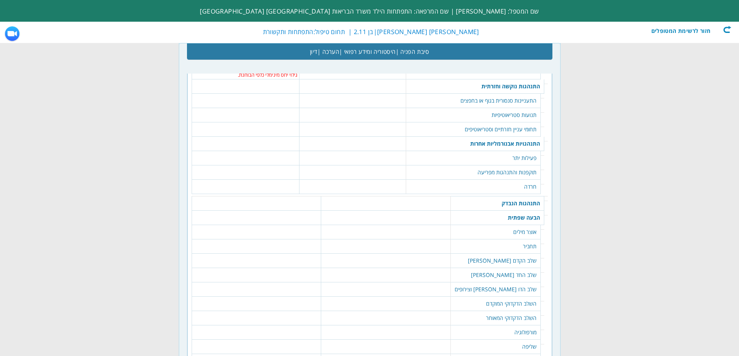
click at [520, 108] on td "תנועות סטריאוטיפיות" at bounding box center [473, 115] width 135 height 14
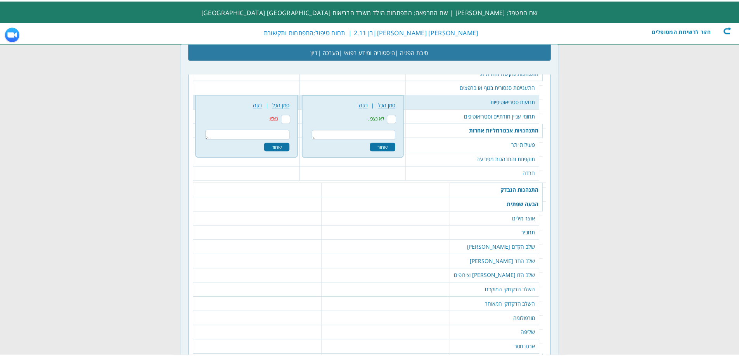
scroll to position [1316, 0]
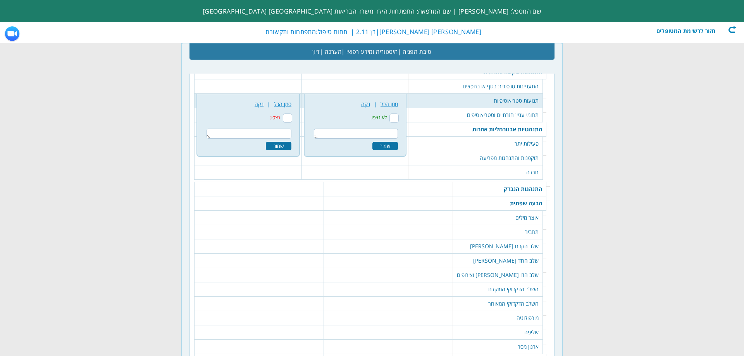
click at [399, 114] on input "לא נצפו." at bounding box center [394, 118] width 9 height 9
checkbox input "true"
click at [398, 142] on div "שמור" at bounding box center [386, 146] width 26 height 9
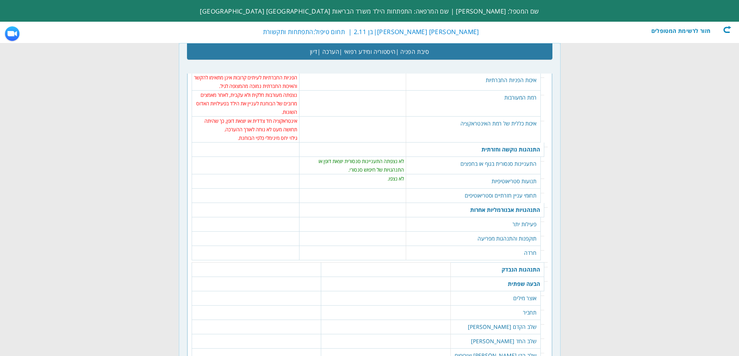
click at [510, 191] on td "תחומי עניין חזרתיים וסטריאוטיפים" at bounding box center [473, 196] width 135 height 14
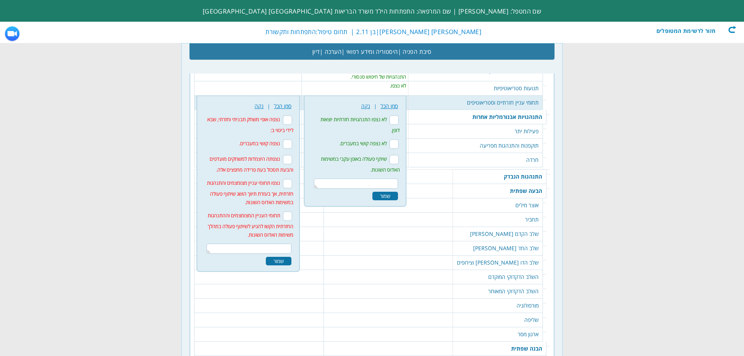
scroll to position [1333, 0]
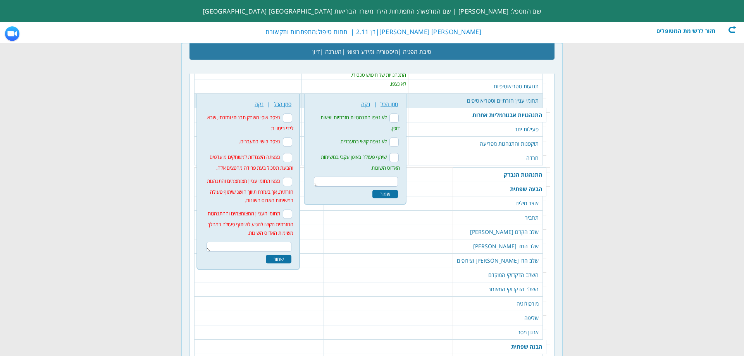
click at [292, 210] on input "תחומי העניין המצומצמים וההתנהגות החזרתית הקשו להגיע לשיתוף פעולה במהלך משימות ה…" at bounding box center [287, 214] width 9 height 9
checkbox input "true"
click at [284, 242] on textarea at bounding box center [249, 247] width 85 height 10
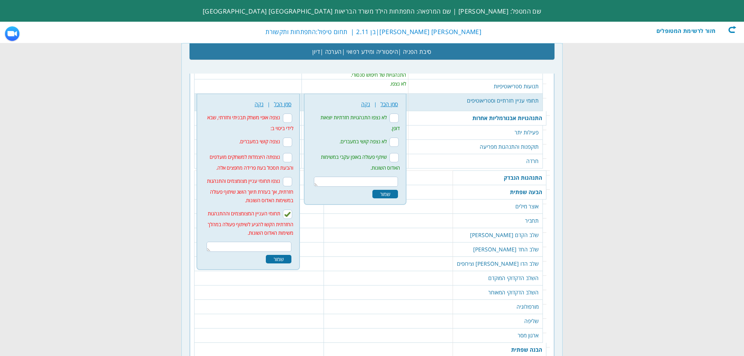
click at [283, 242] on textarea at bounding box center [249, 247] width 85 height 10
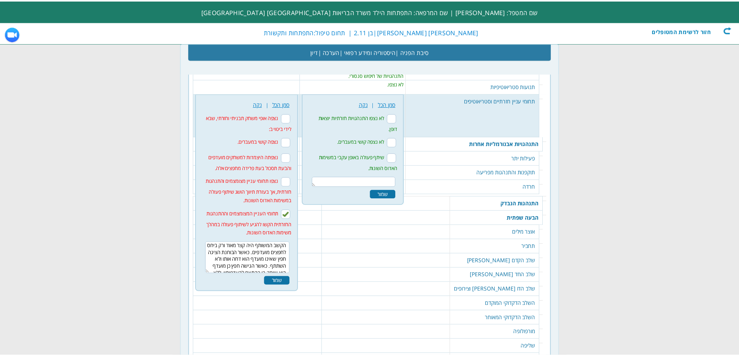
scroll to position [0, 0]
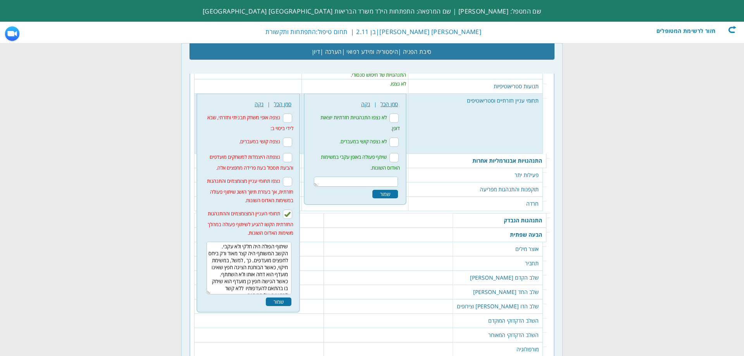
type textarea "שיתוף הפולה היה חלקי ולא עקבי. הקשב המשותף היה קצר מאוד ורק ביחס לחפצים מועדפים…"
click at [286, 298] on div "שמור" at bounding box center [279, 302] width 26 height 9
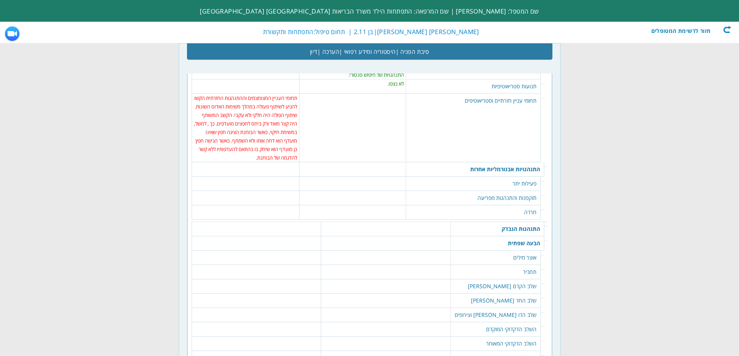
click at [501, 177] on td "פעילות יתר" at bounding box center [473, 184] width 135 height 14
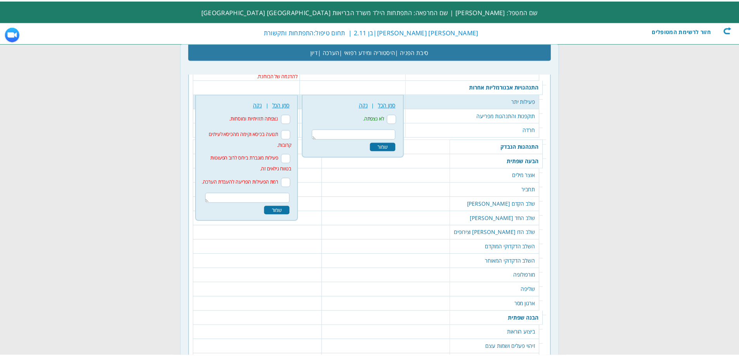
scroll to position [1416, 0]
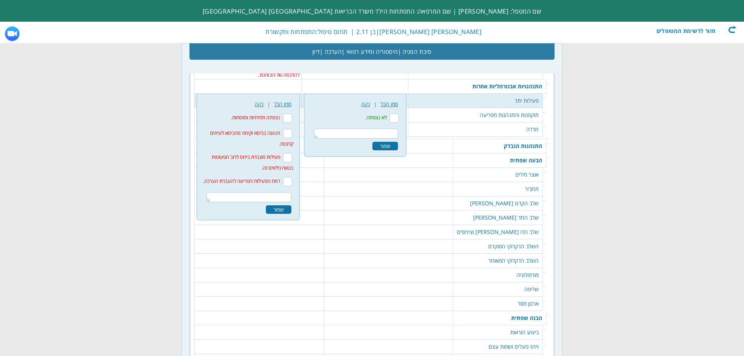
drag, startPoint x: 404, startPoint y: 111, endPoint x: 402, endPoint y: 114, distance: 4.4
click at [399, 114] on input "לא נצפתה." at bounding box center [394, 118] width 9 height 9
checkbox input "true"
click at [398, 142] on div "שמור" at bounding box center [386, 146] width 26 height 9
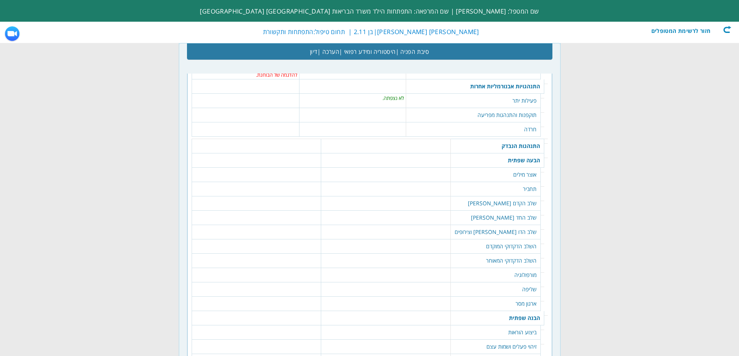
click at [491, 108] on td "תוקפנות והתנהגות מפריעה" at bounding box center [473, 115] width 135 height 14
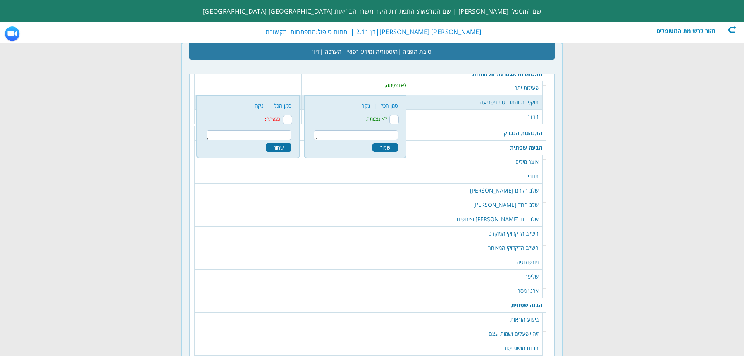
scroll to position [1430, 0]
click at [366, 129] on textarea at bounding box center [356, 134] width 84 height 10
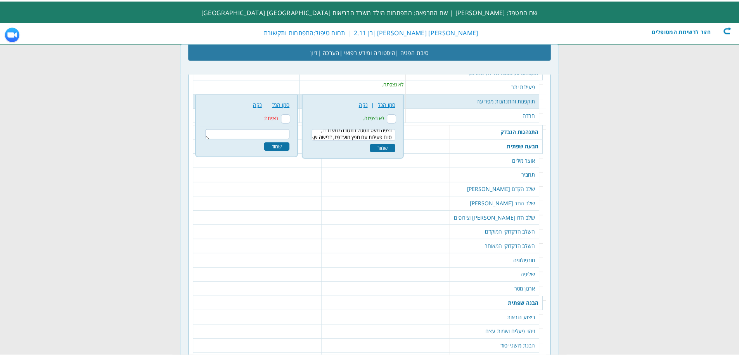
scroll to position [11, 0]
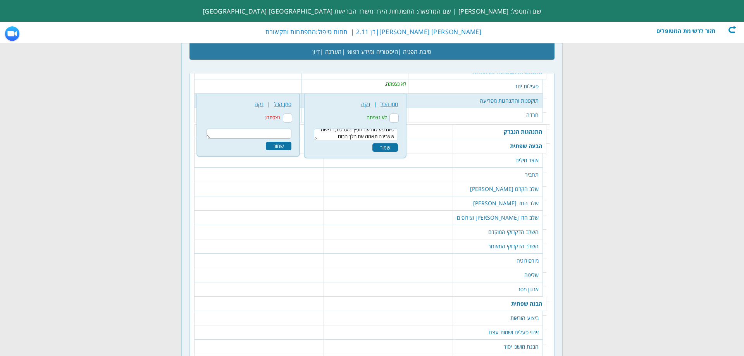
type textarea "נצפה מעט תסכול בתגובה למעברים, סיום פעילות עם חפץ מועדפת, דרישה שארינה תאמה את …"
click at [396, 143] on div "שמור" at bounding box center [386, 147] width 26 height 9
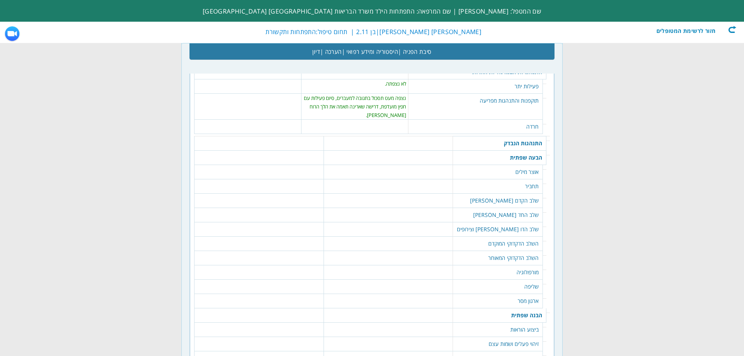
scroll to position [0, 0]
click at [526, 120] on td "חרדה" at bounding box center [473, 127] width 135 height 14
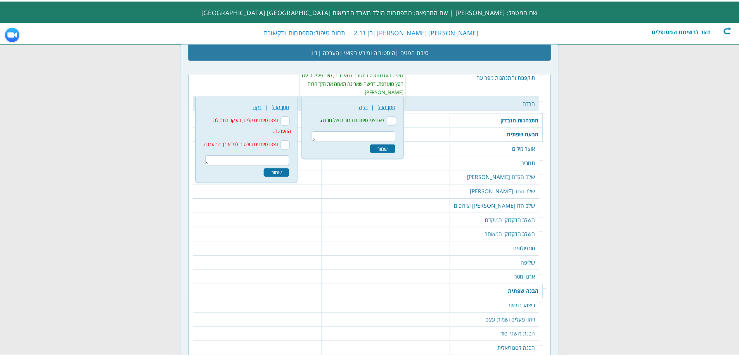
scroll to position [1456, 0]
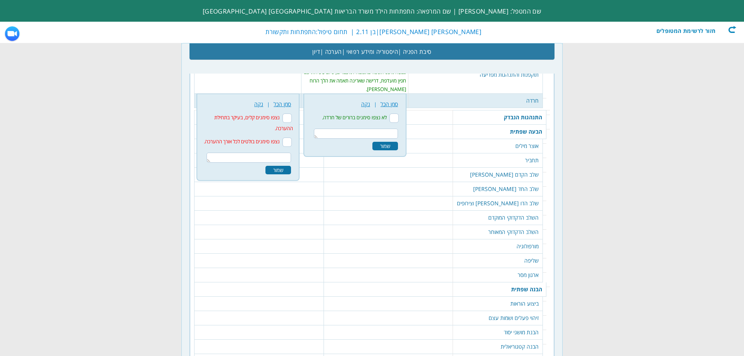
click at [399, 114] on input "לא נצפו סימנים ברורים של חרדה." at bounding box center [394, 118] width 9 height 9
checkbox input "true"
click at [398, 142] on div "שמור" at bounding box center [386, 146] width 26 height 9
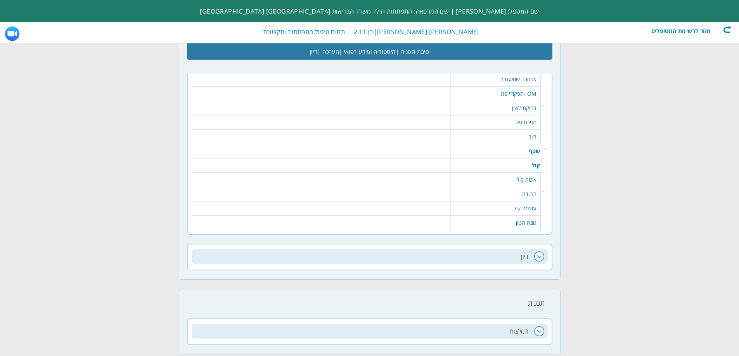
scroll to position [1853, 0]
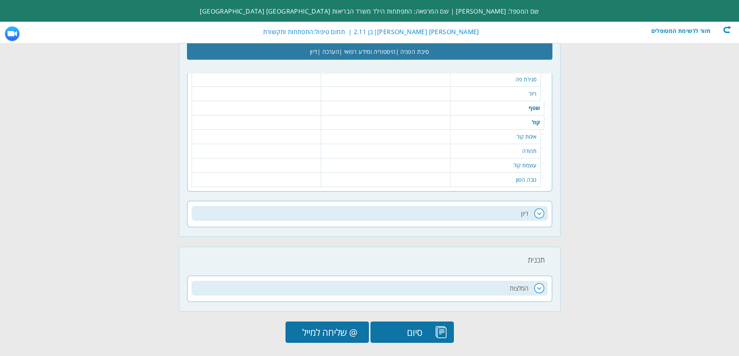
click at [312, 322] on input "@ שליחה למייל" at bounding box center [326, 332] width 83 height 21
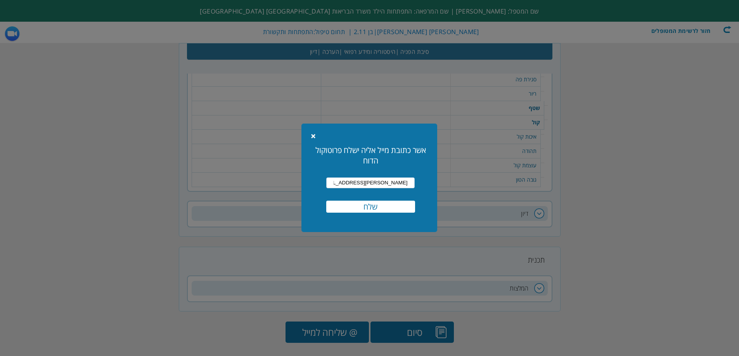
click at [380, 211] on input "שלח" at bounding box center [370, 207] width 89 height 12
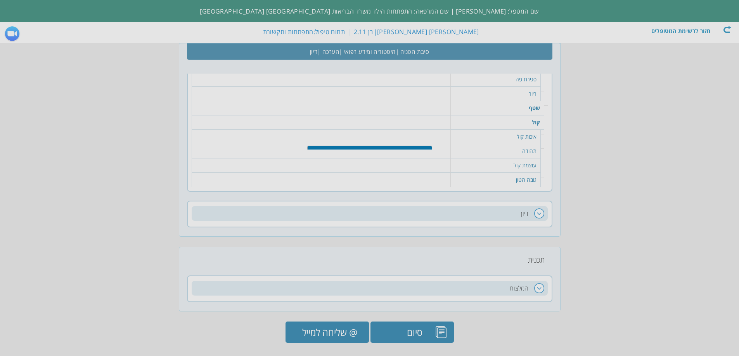
scroll to position [1847, 0]
